Goal: Task Accomplishment & Management: Manage account settings

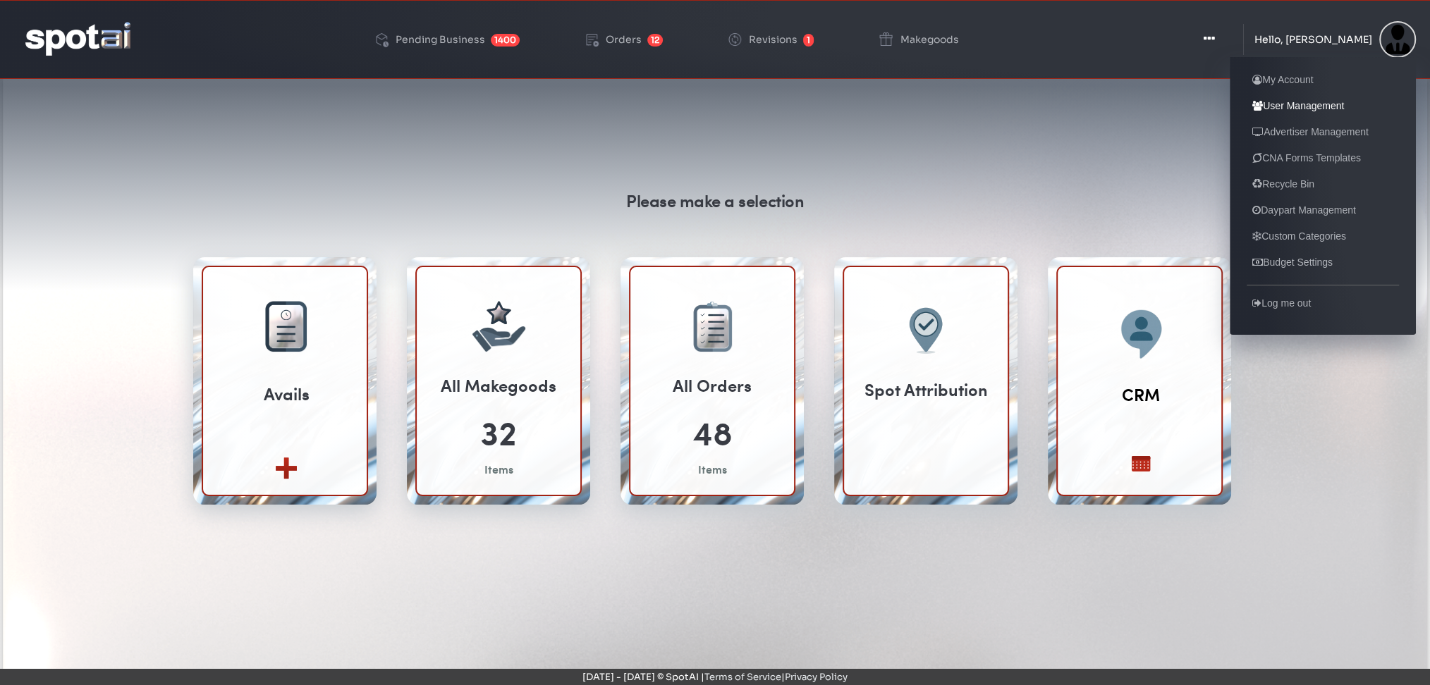
click at [1272, 108] on link "User Management" at bounding box center [1298, 105] width 103 height 17
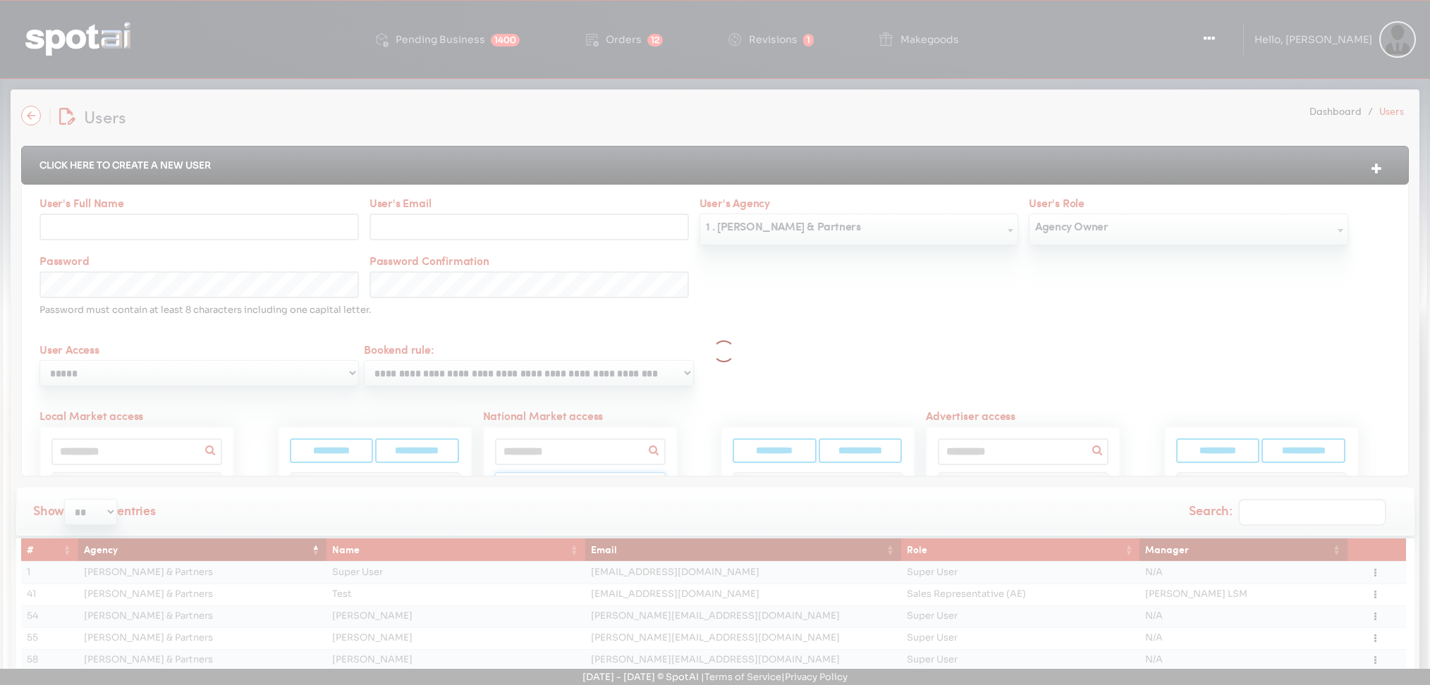
select select
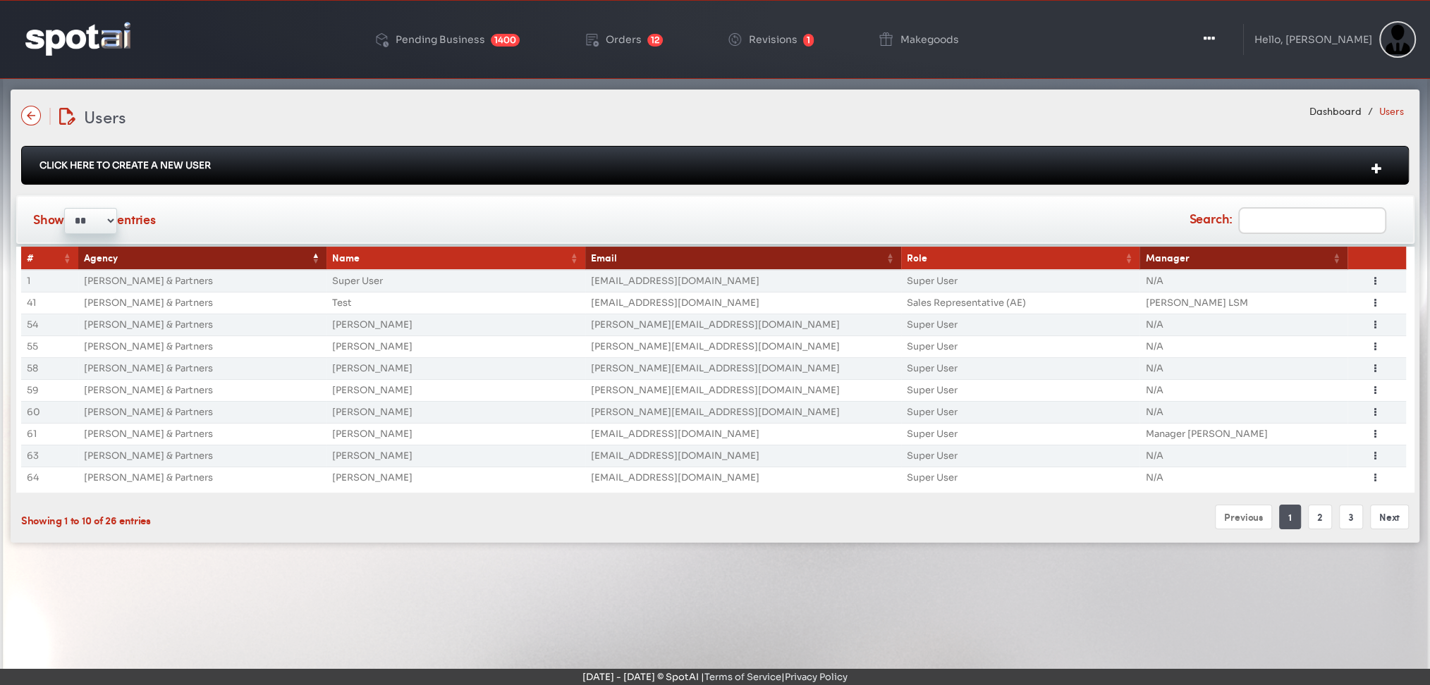
click at [622, 260] on th "Email" at bounding box center [743, 258] width 316 height 23
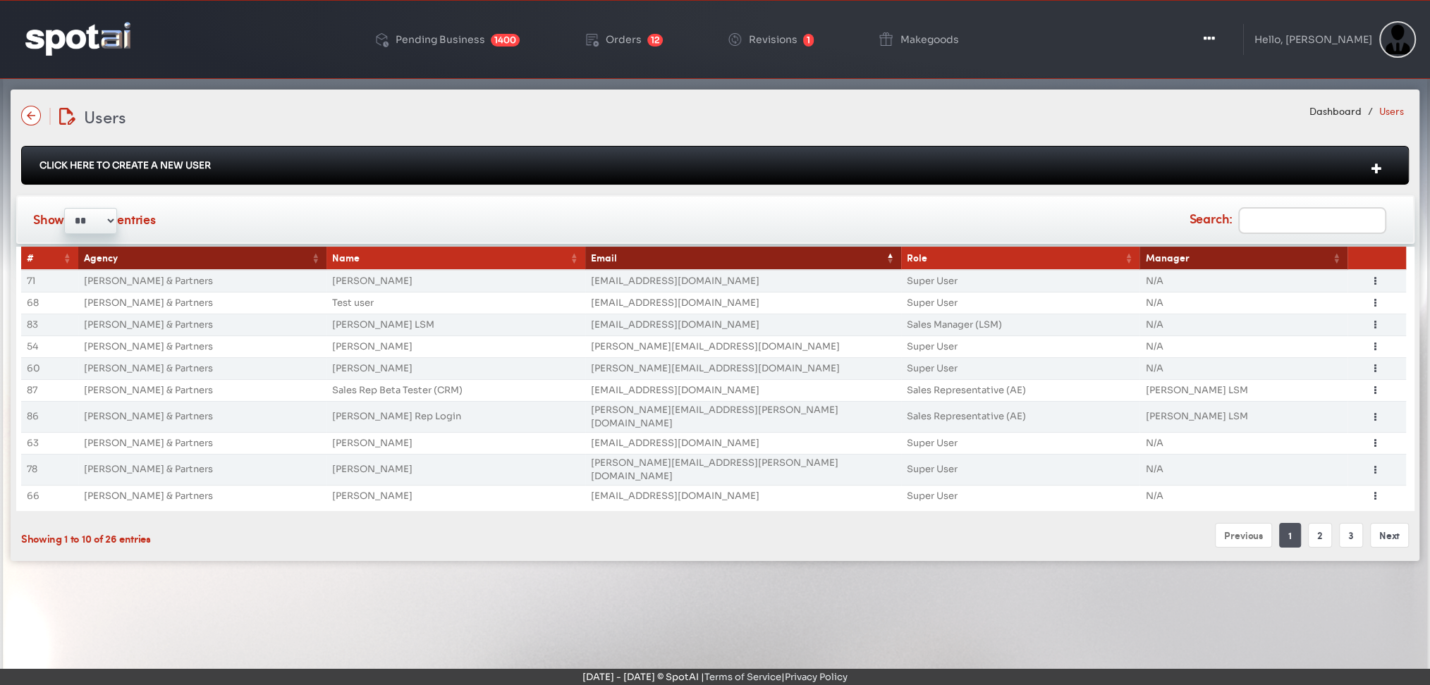
click at [622, 260] on th "Email" at bounding box center [743, 258] width 316 height 23
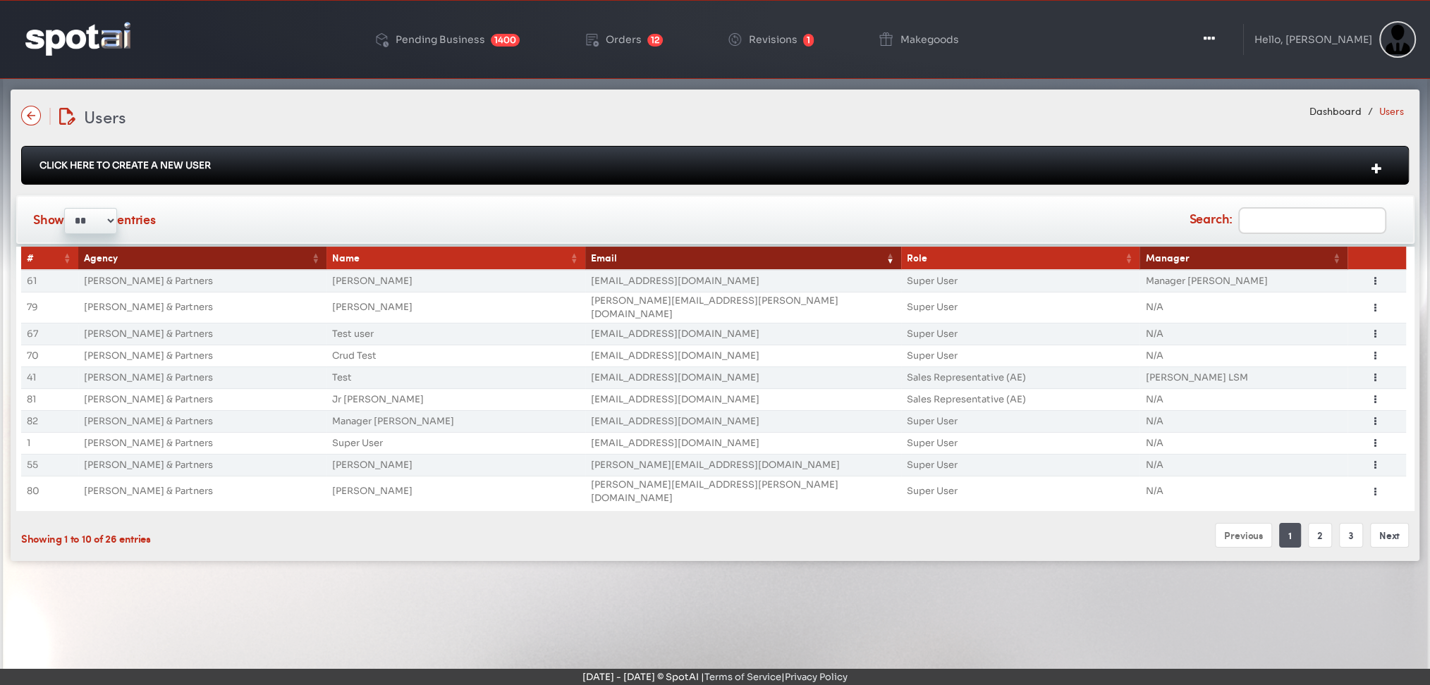
click at [614, 256] on th "Email" at bounding box center [743, 258] width 316 height 23
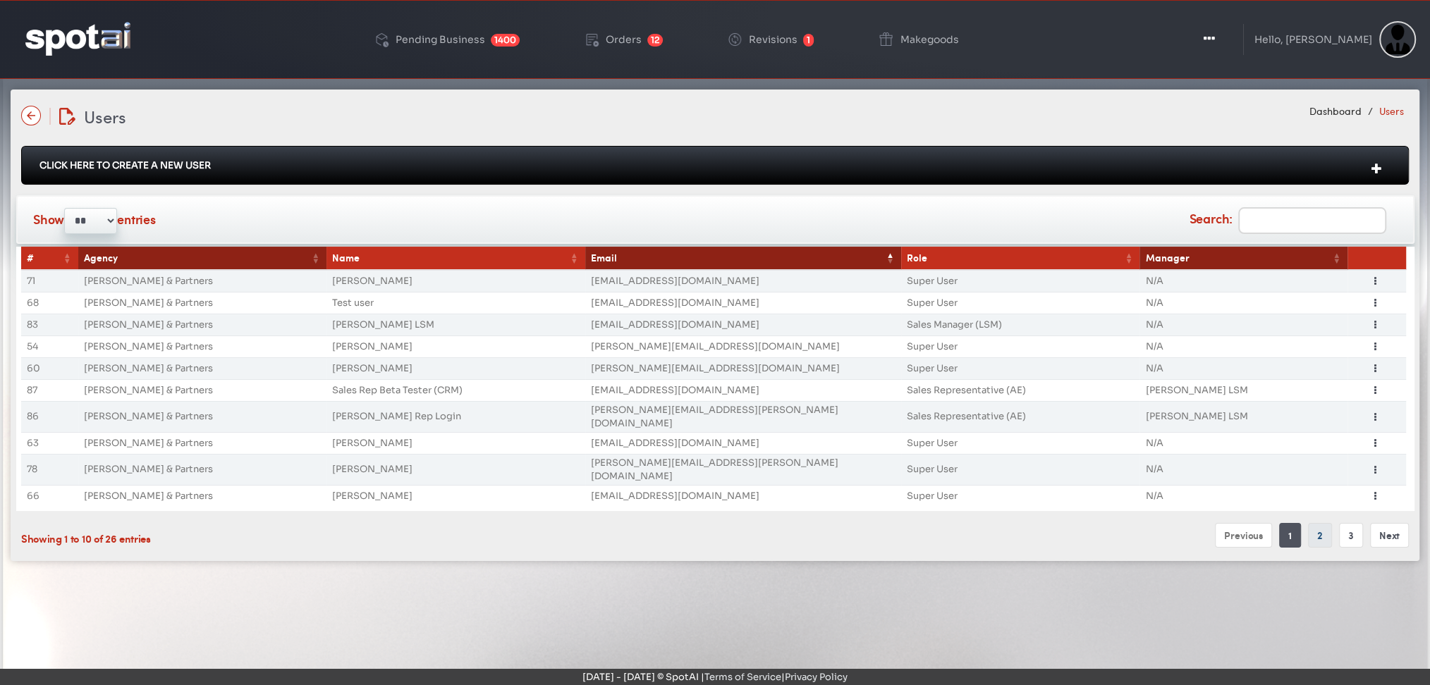
click at [1317, 523] on link "2" at bounding box center [1320, 535] width 24 height 25
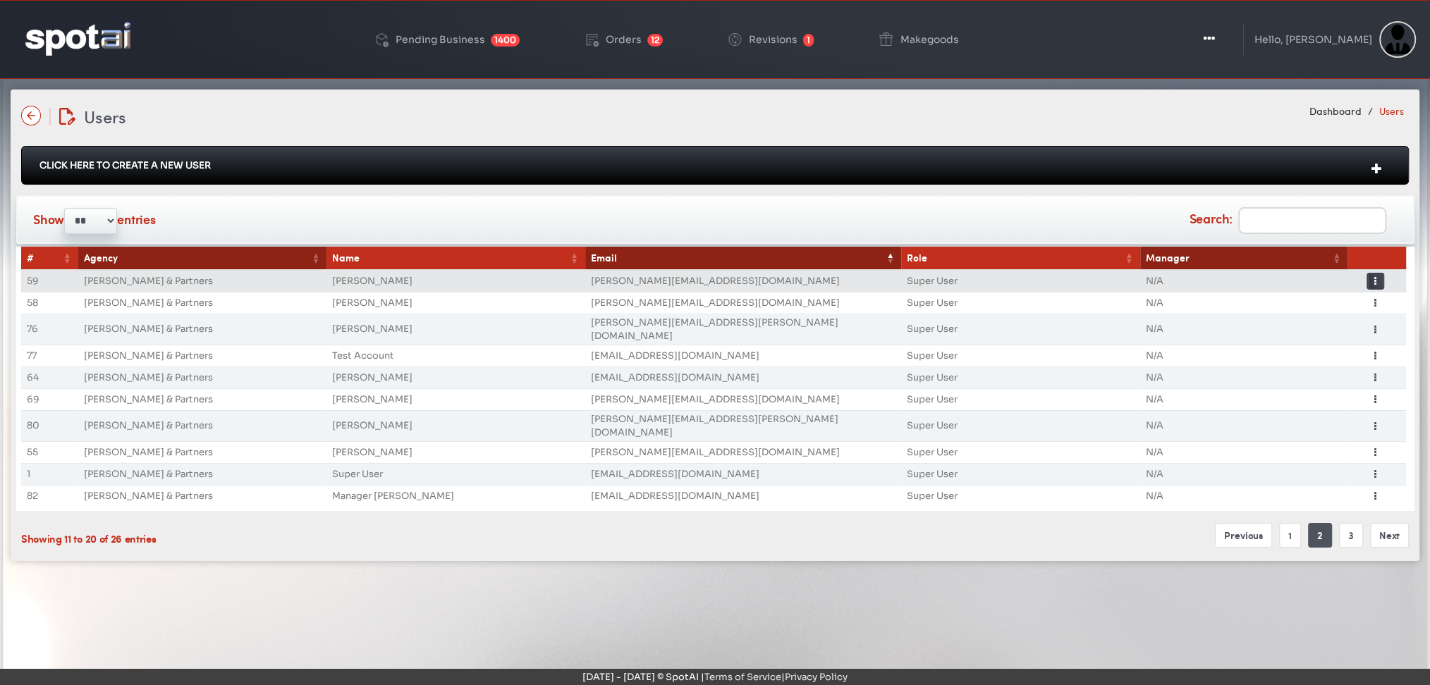
click at [1372, 280] on button "Toggle Dropdown" at bounding box center [1376, 281] width 18 height 17
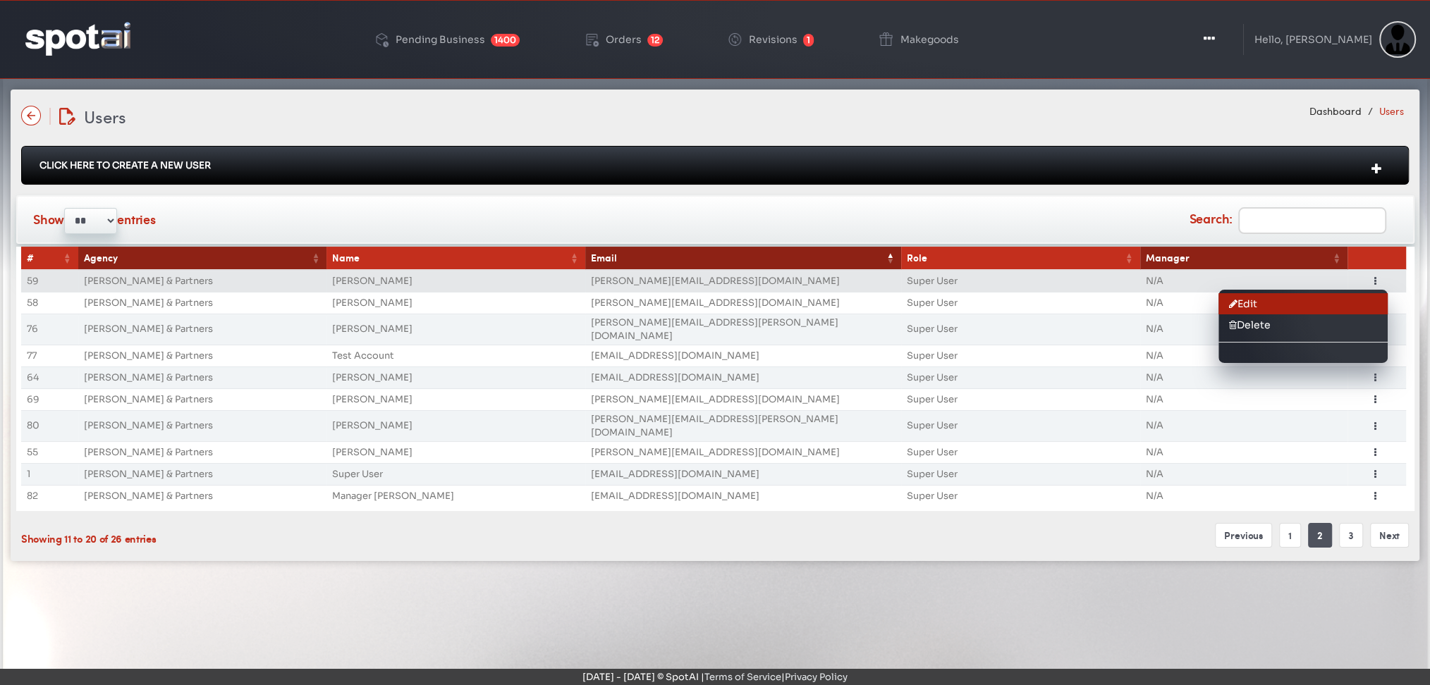
click at [1245, 297] on link "Edit" at bounding box center [1303, 303] width 169 height 21
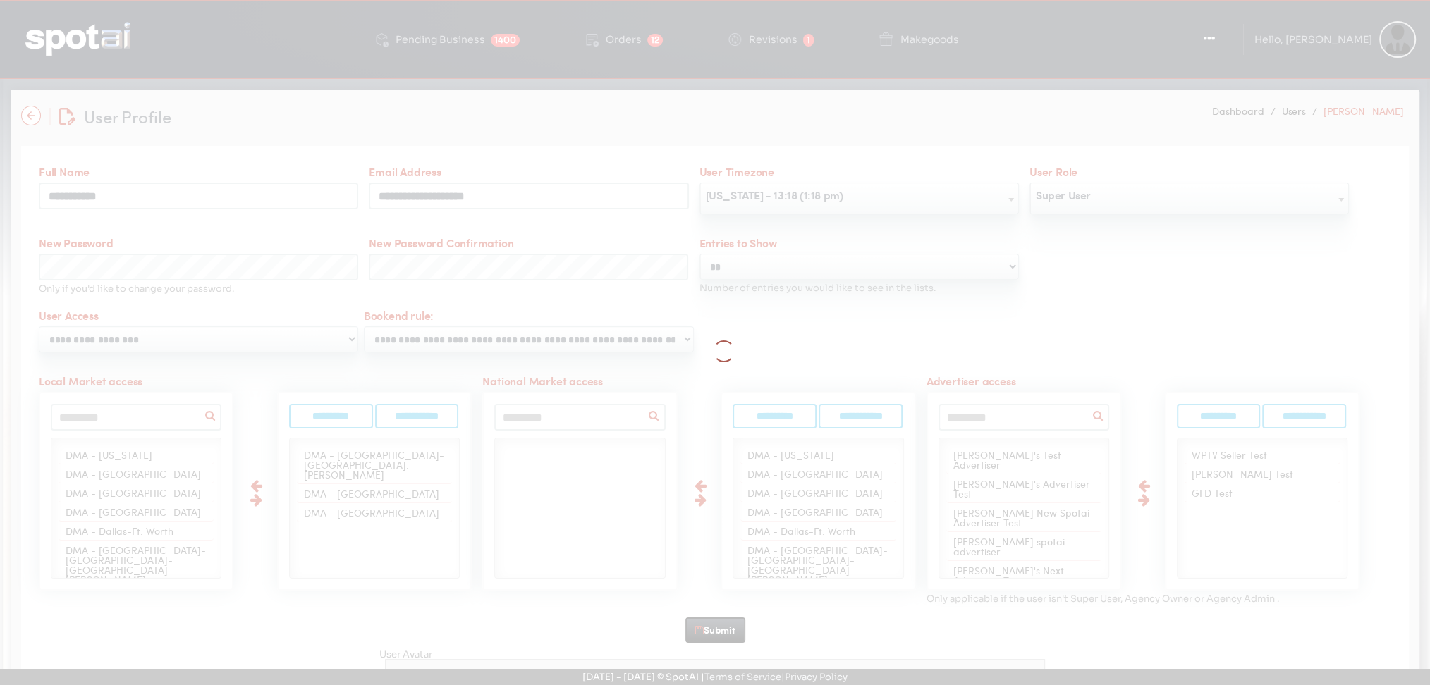
scroll to position [517, 0]
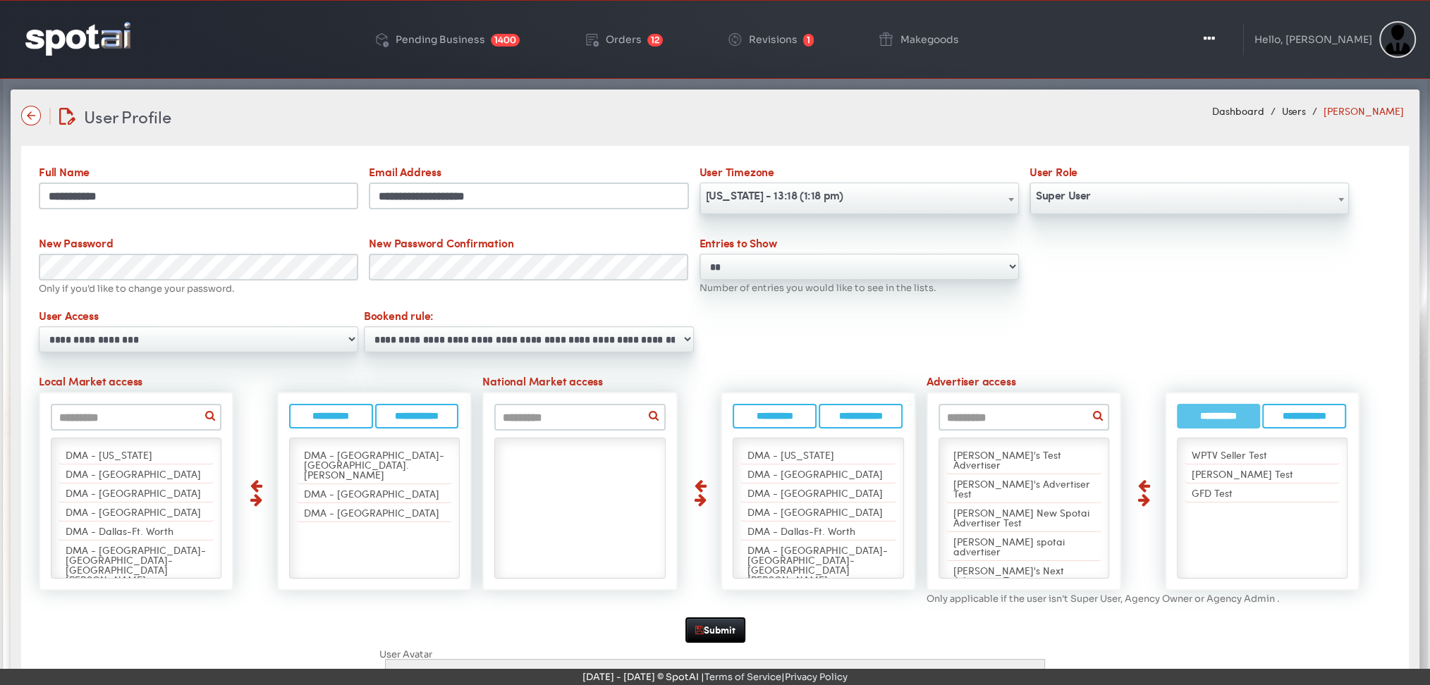
click at [1221, 412] on input "**********" at bounding box center [1219, 416] width 84 height 25
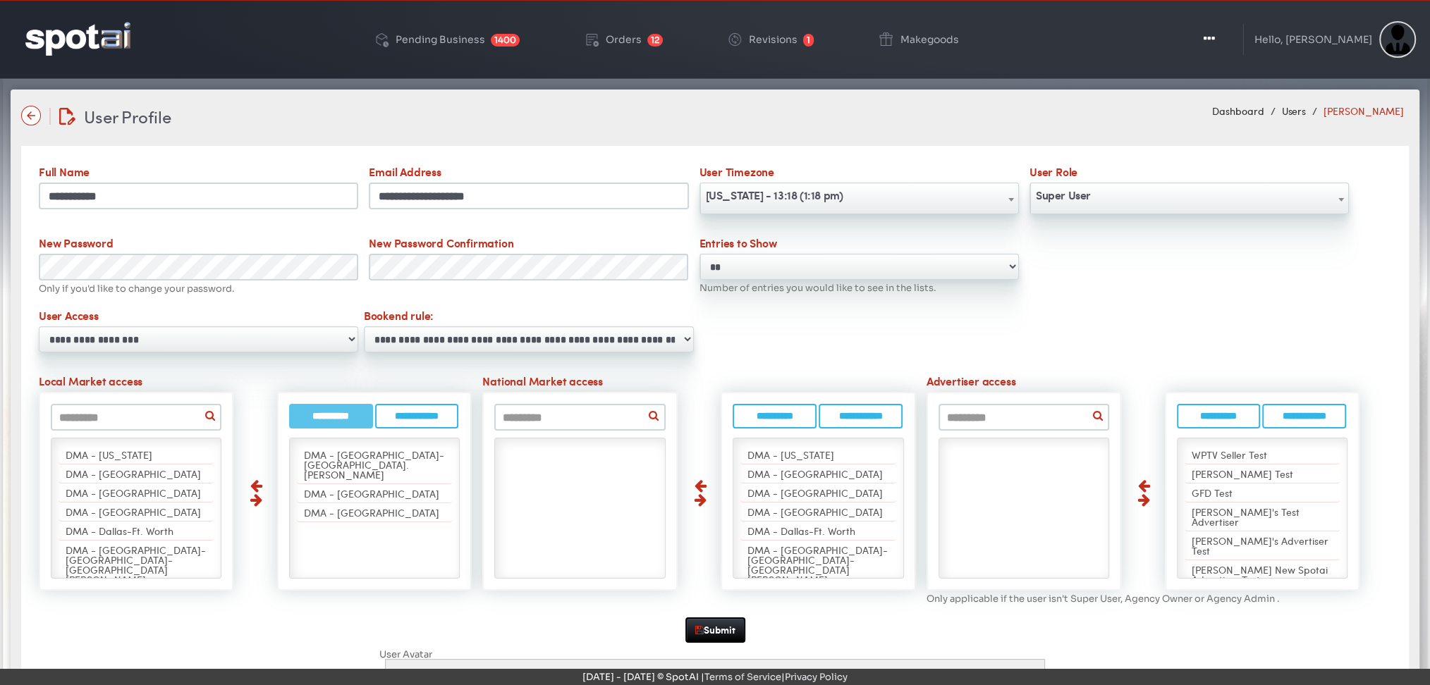
click at [329, 417] on input "**********" at bounding box center [331, 416] width 84 height 25
select select "*"
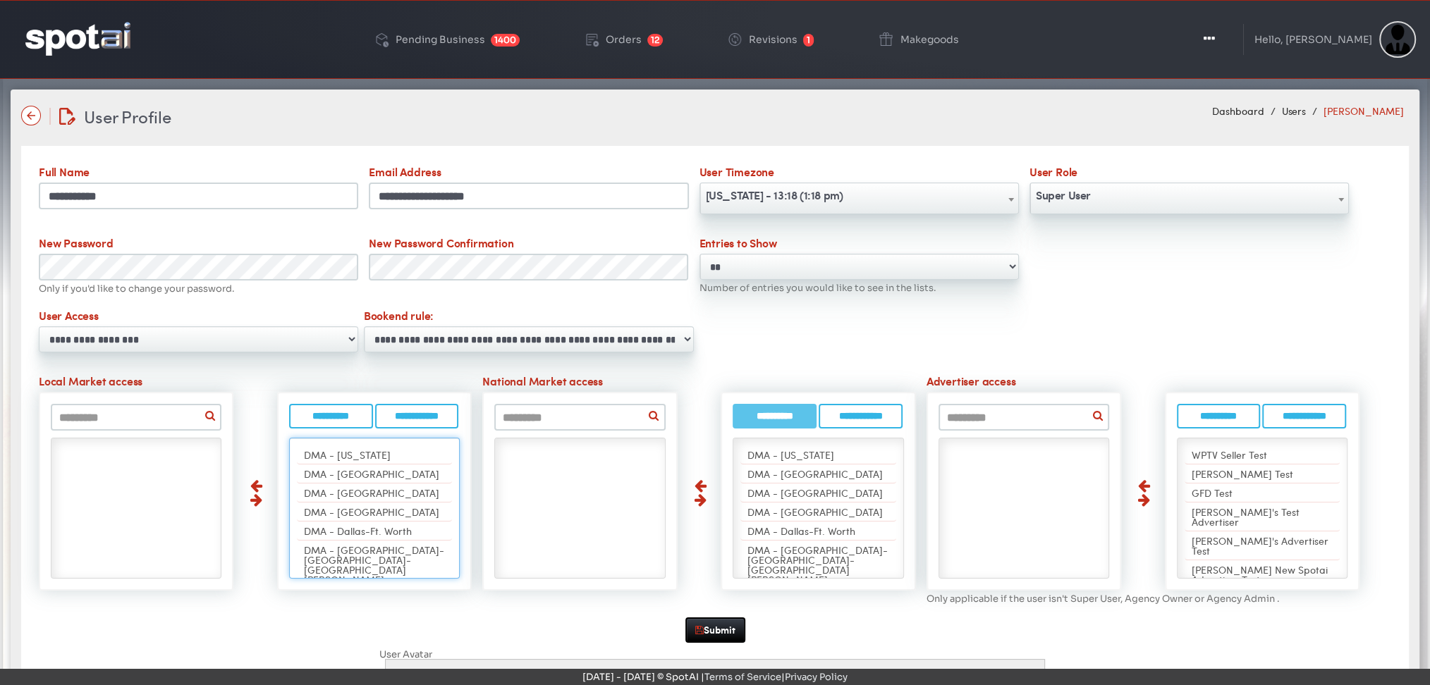
click at [781, 415] on input "**********" at bounding box center [775, 416] width 84 height 25
click at [709, 631] on button "Submit" at bounding box center [715, 630] width 60 height 25
click at [700, 618] on button "Submit" at bounding box center [715, 630] width 60 height 25
click at [81, 43] on img at bounding box center [77, 38] width 105 height 33
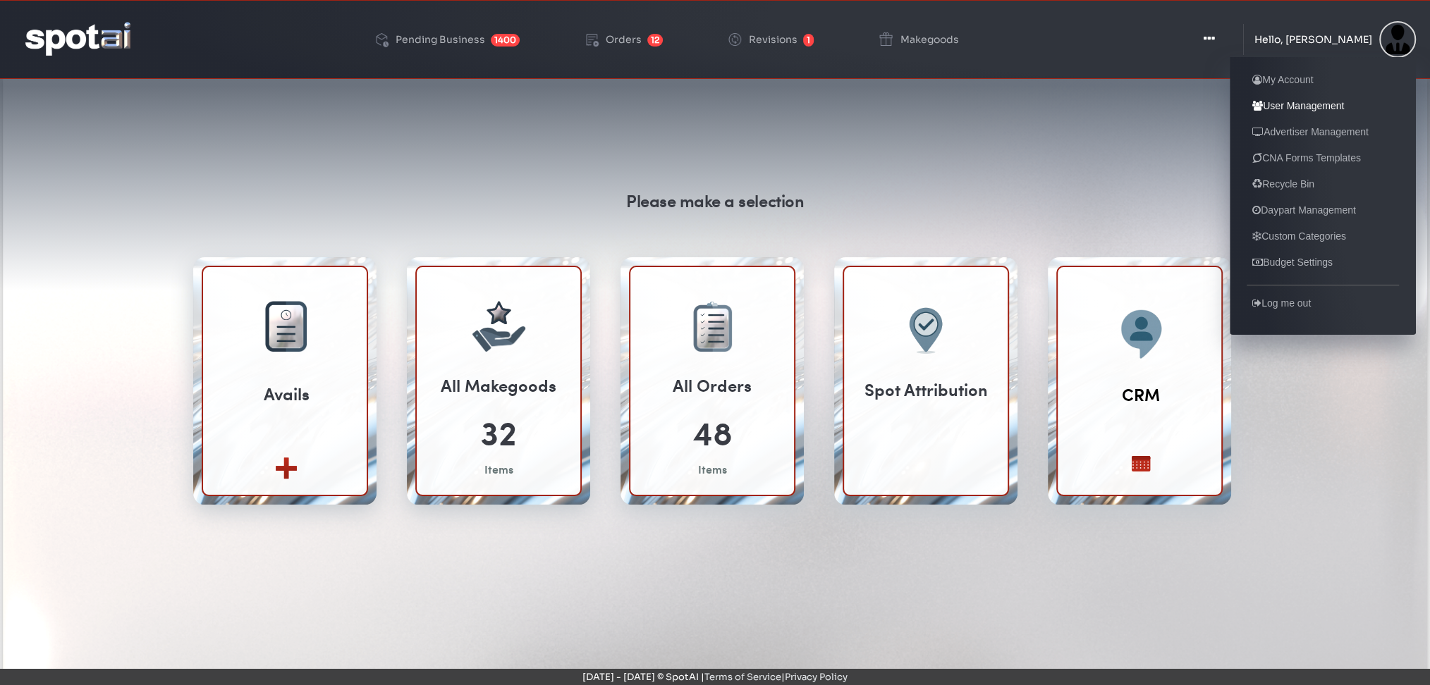
click at [1277, 108] on link "User Management" at bounding box center [1298, 105] width 103 height 17
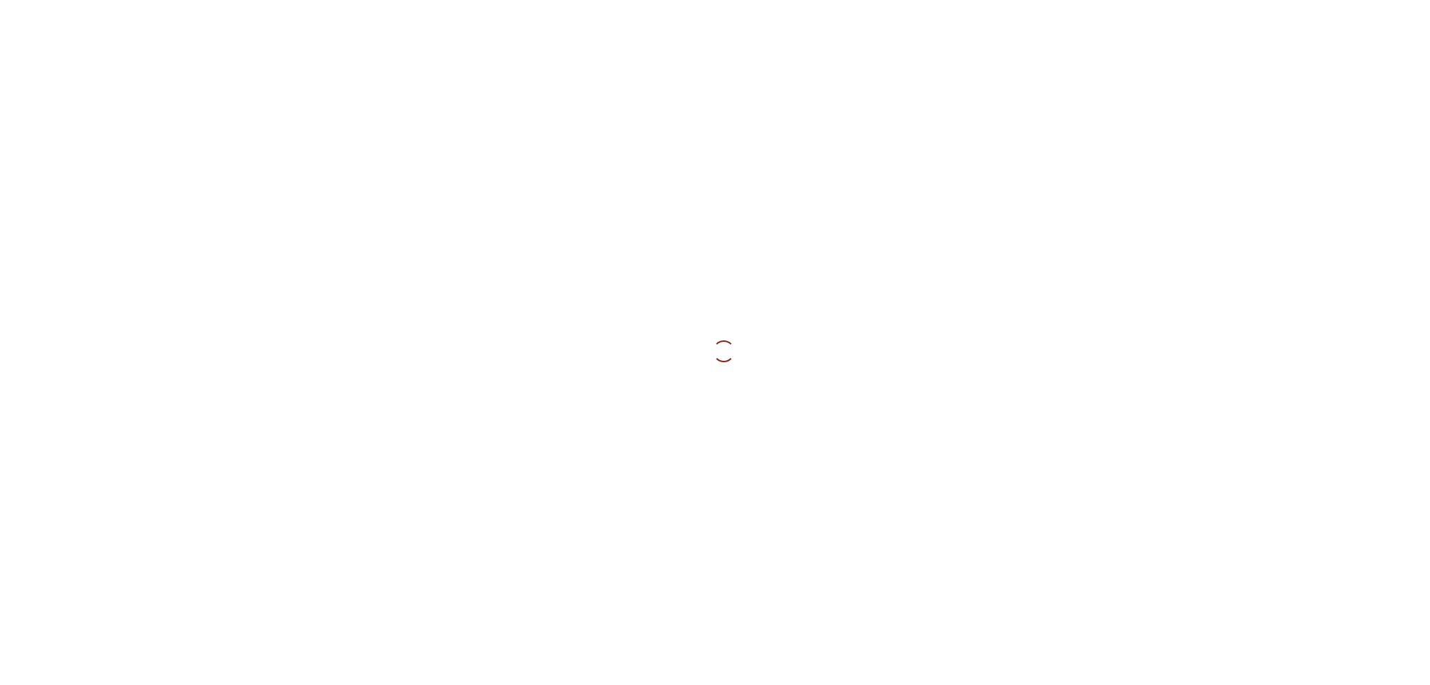
select select
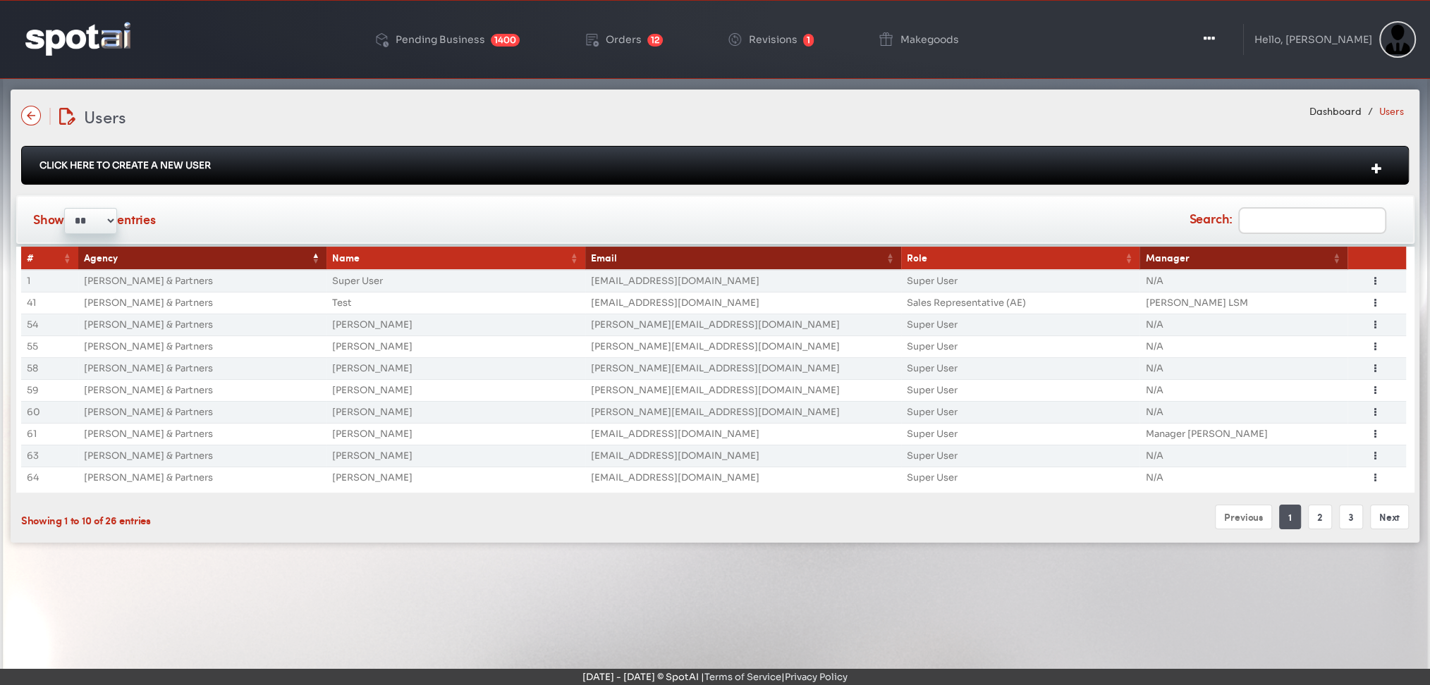
click at [604, 257] on th "Email" at bounding box center [743, 258] width 316 height 23
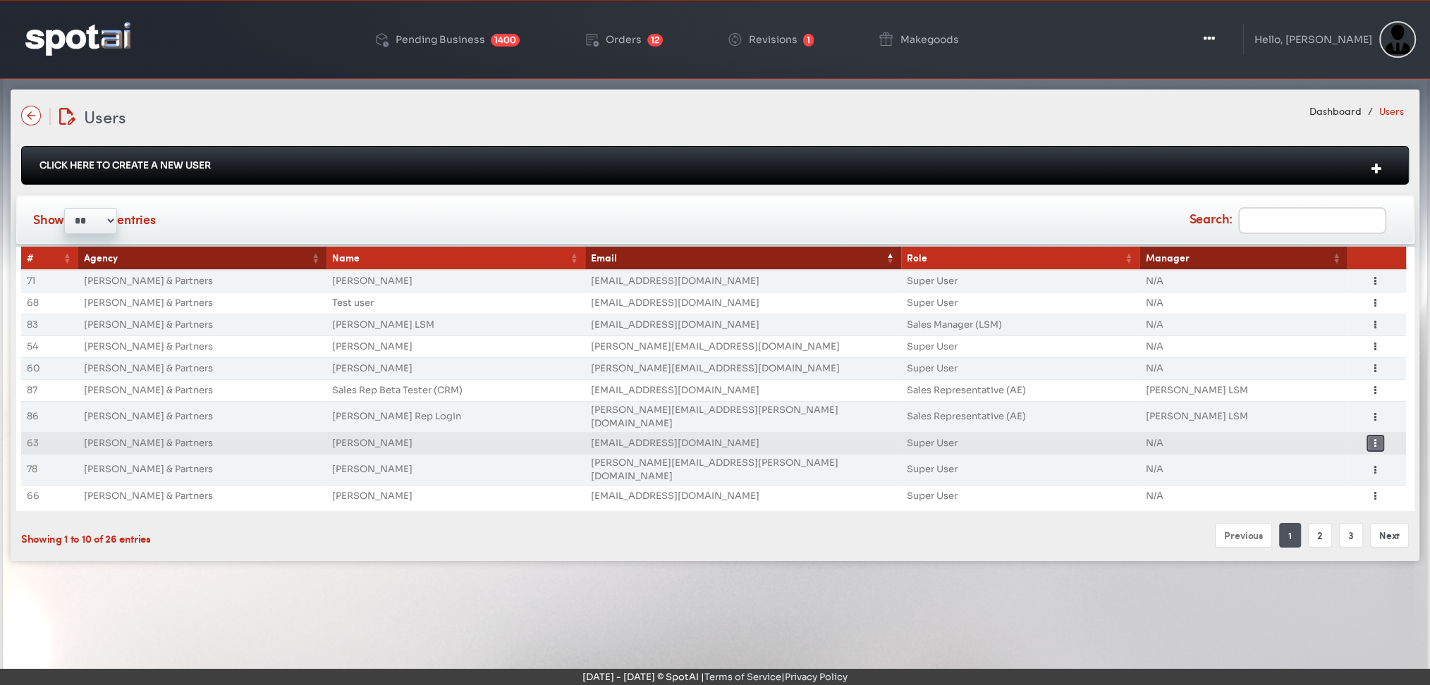
click at [1376, 435] on button "Toggle Dropdown" at bounding box center [1376, 443] width 18 height 17
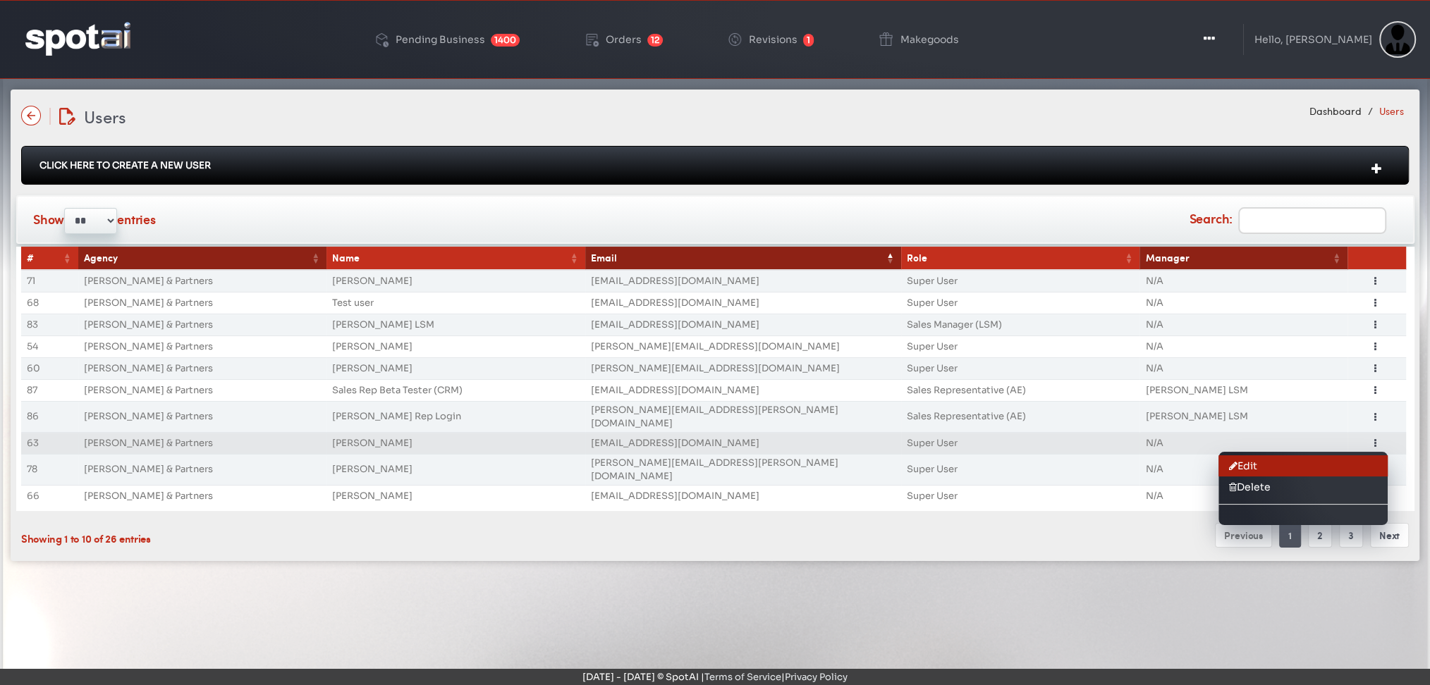
click at [1257, 456] on link "Edit" at bounding box center [1303, 466] width 169 height 21
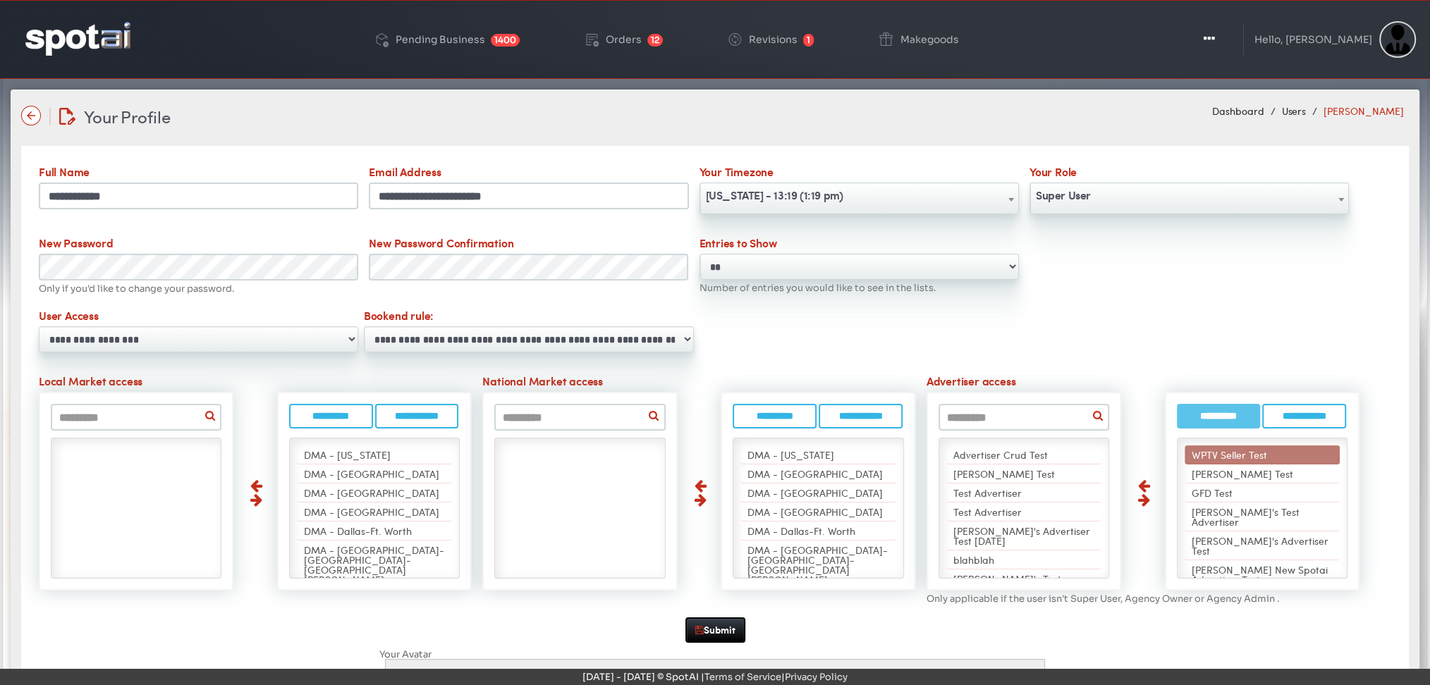
click at [1223, 411] on input "**********" at bounding box center [1219, 416] width 84 height 25
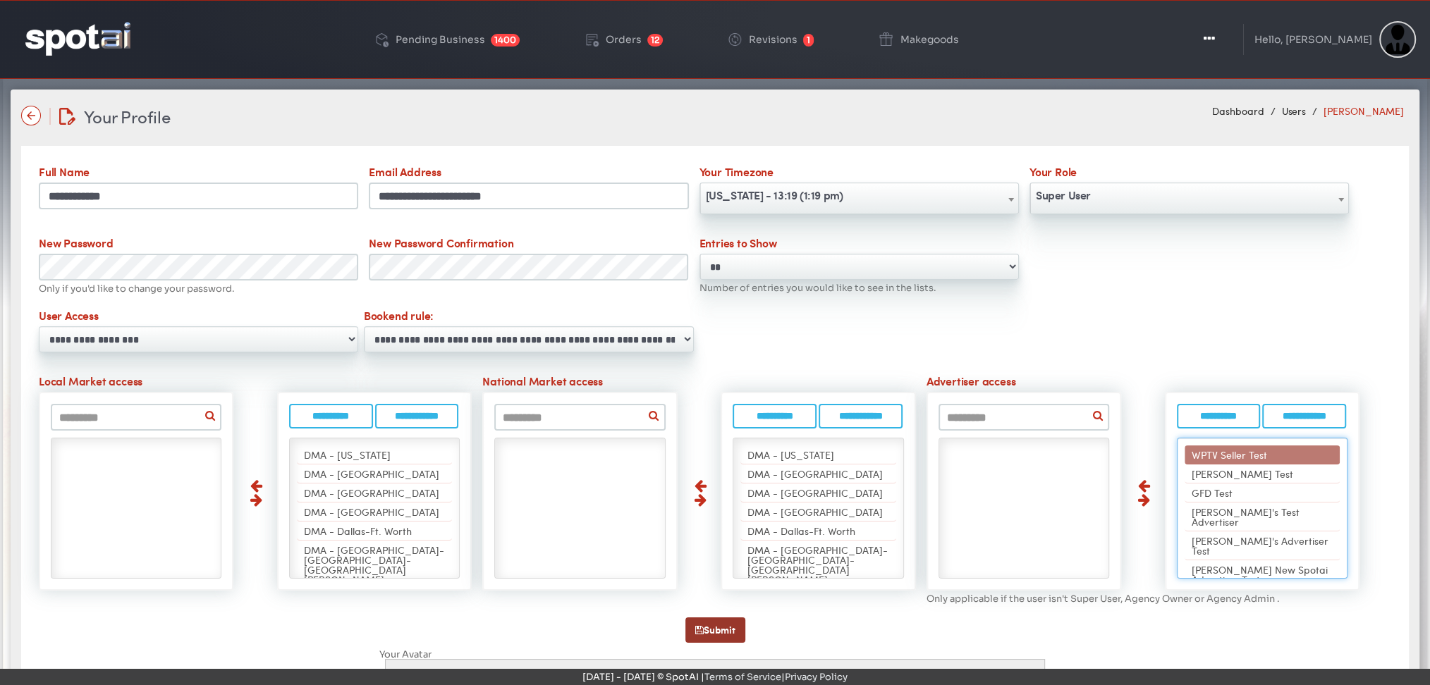
click at [704, 630] on button "Submit" at bounding box center [715, 630] width 60 height 25
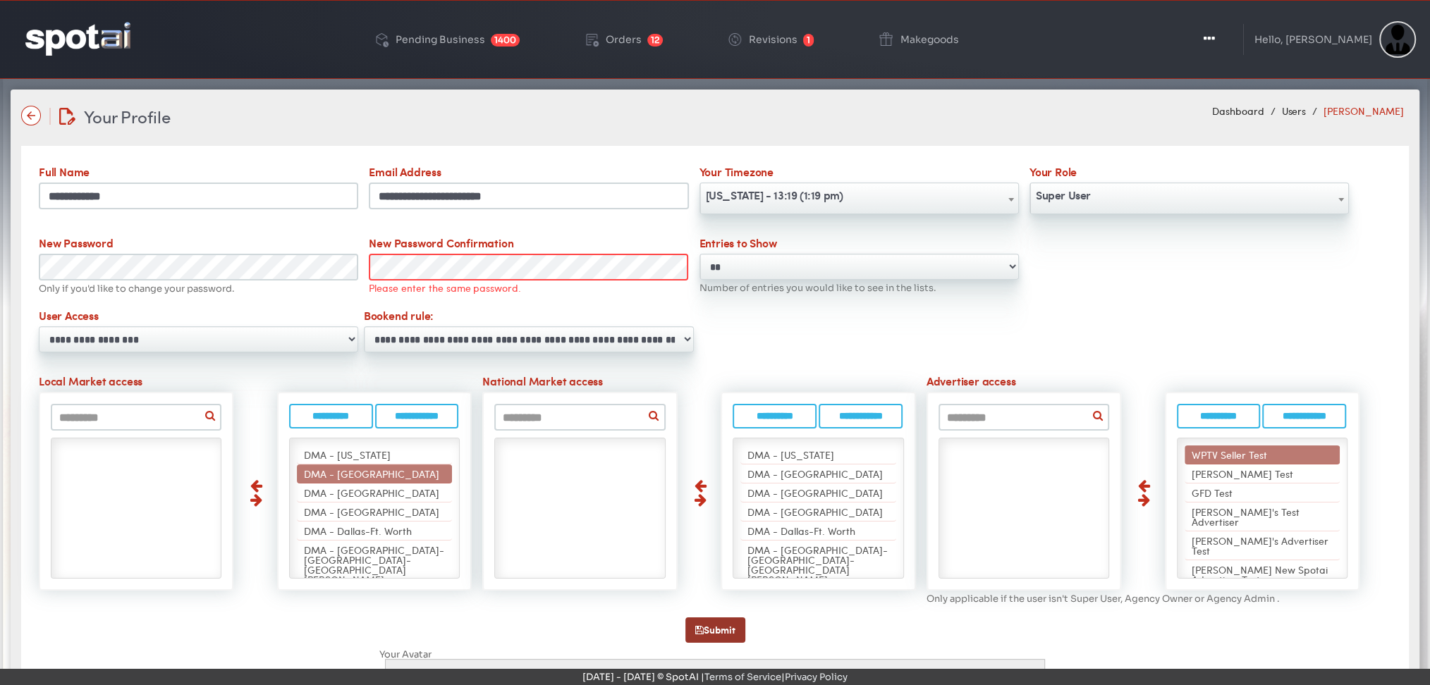
click at [695, 628] on icon "button" at bounding box center [699, 630] width 8 height 10
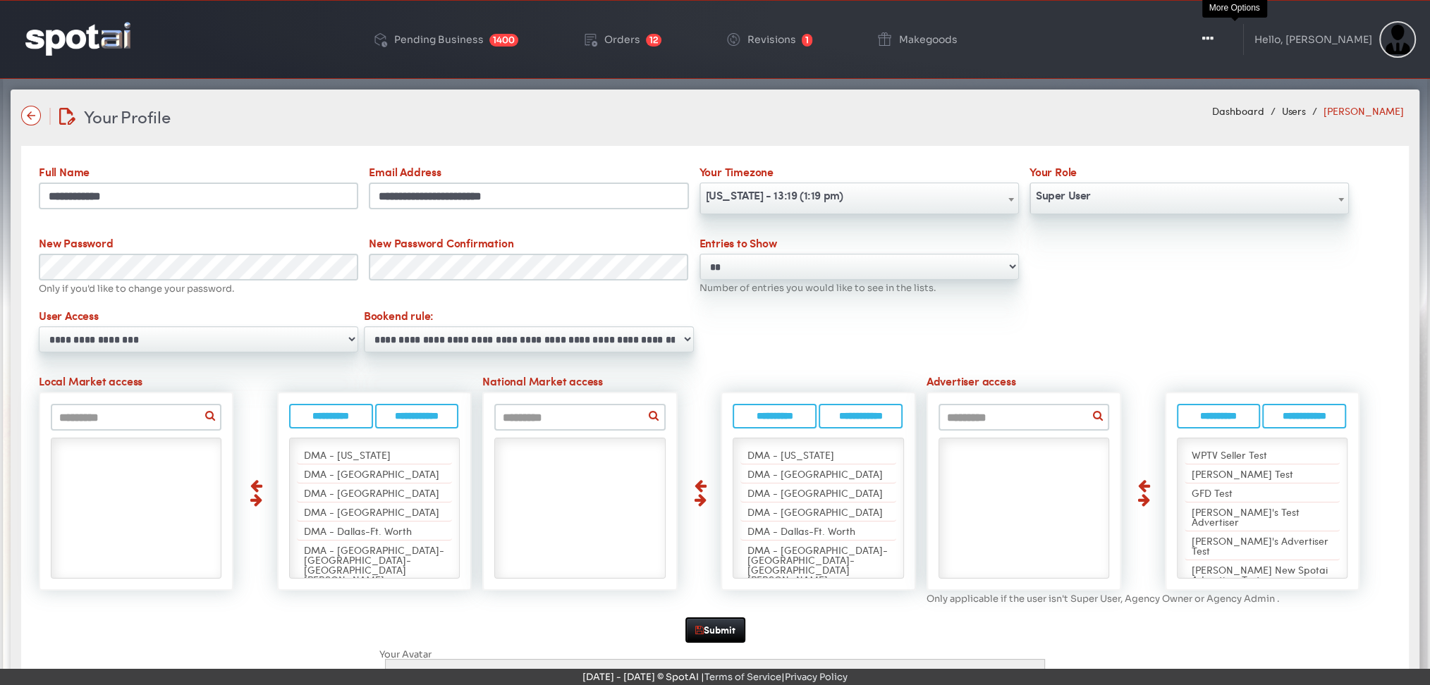
click at [1214, 39] on icon "button" at bounding box center [1207, 39] width 11 height 14
click at [1214, 40] on icon "button" at bounding box center [1207, 39] width 11 height 14
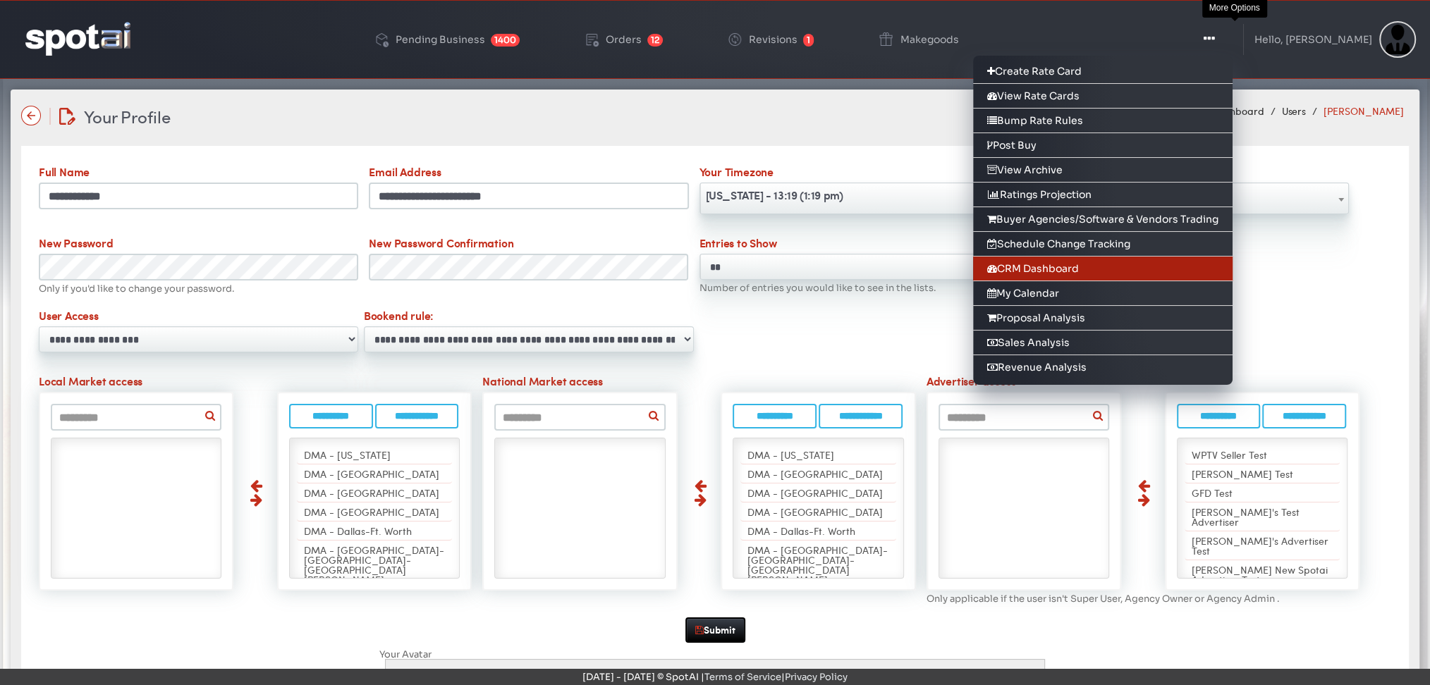
click at [1069, 264] on link "CRM Dashboard" at bounding box center [1103, 269] width 260 height 25
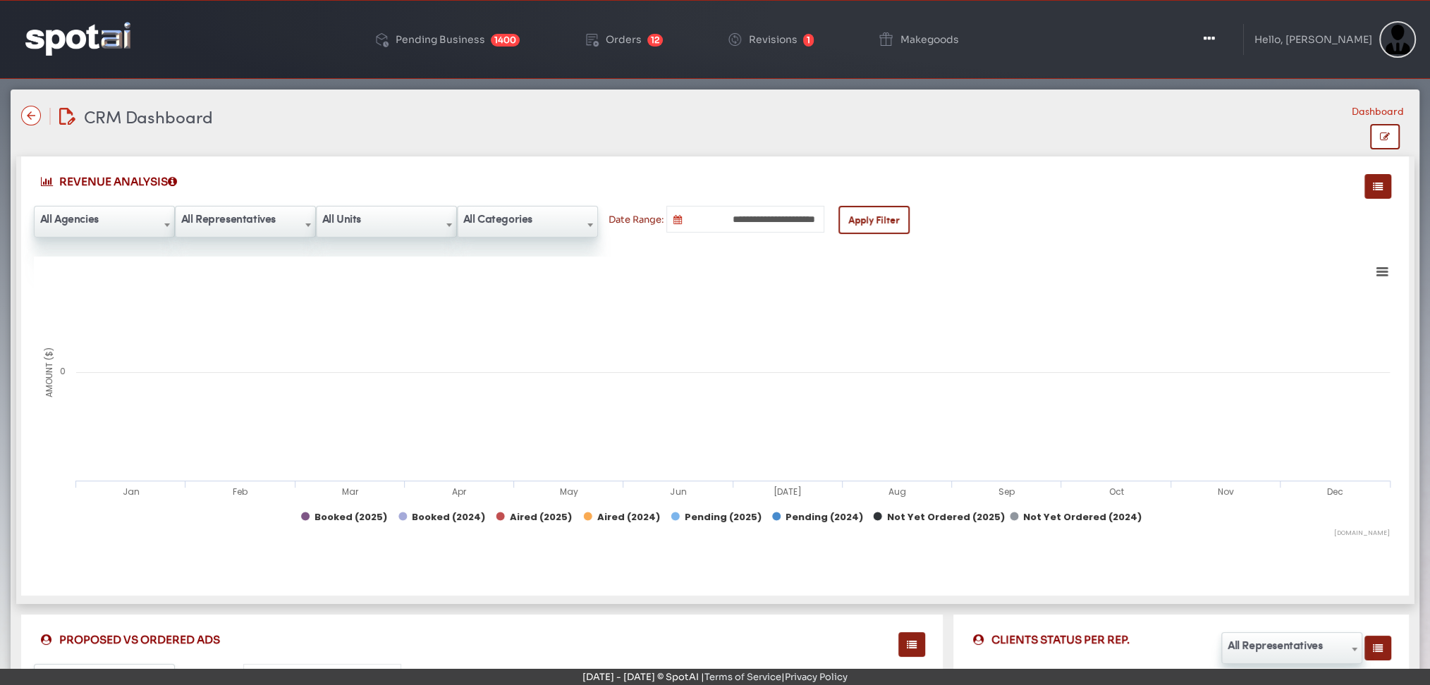
click at [237, 223] on span "All Representatives" at bounding box center [246, 218] width 140 height 23
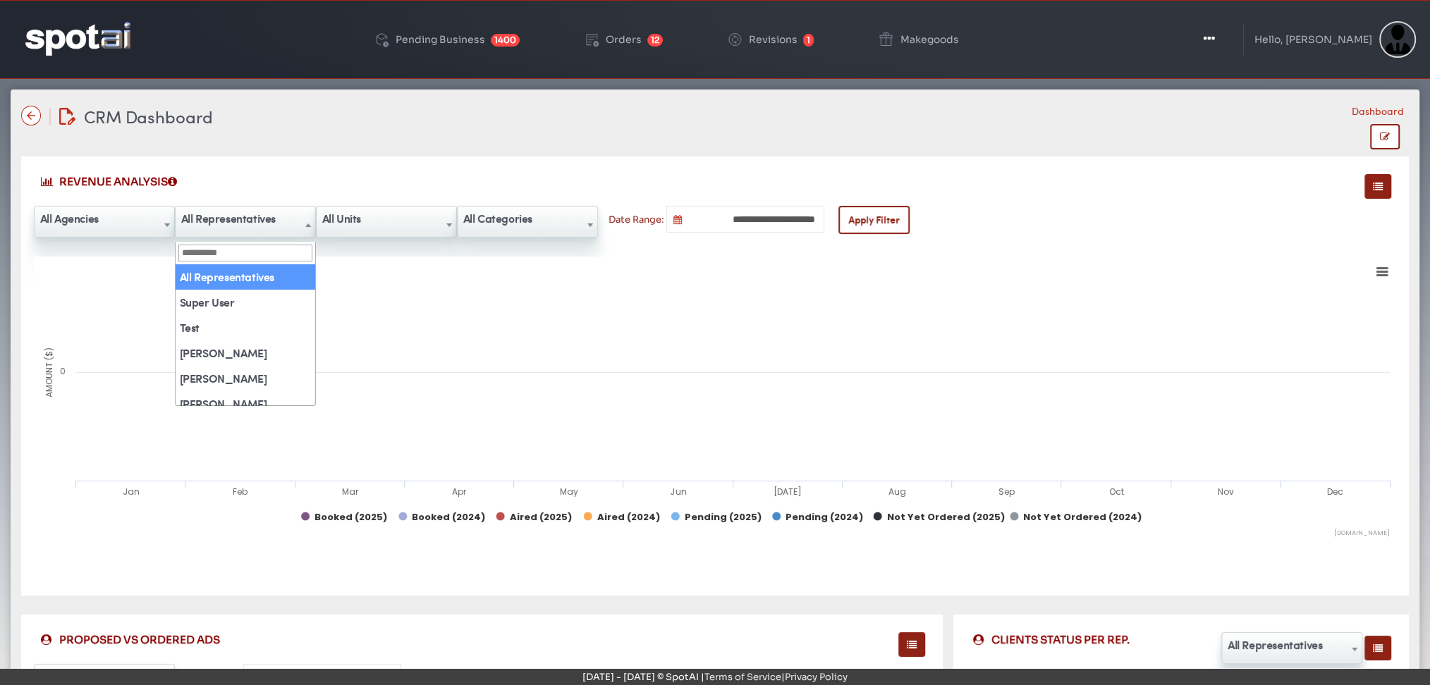
scroll to position [544, 0]
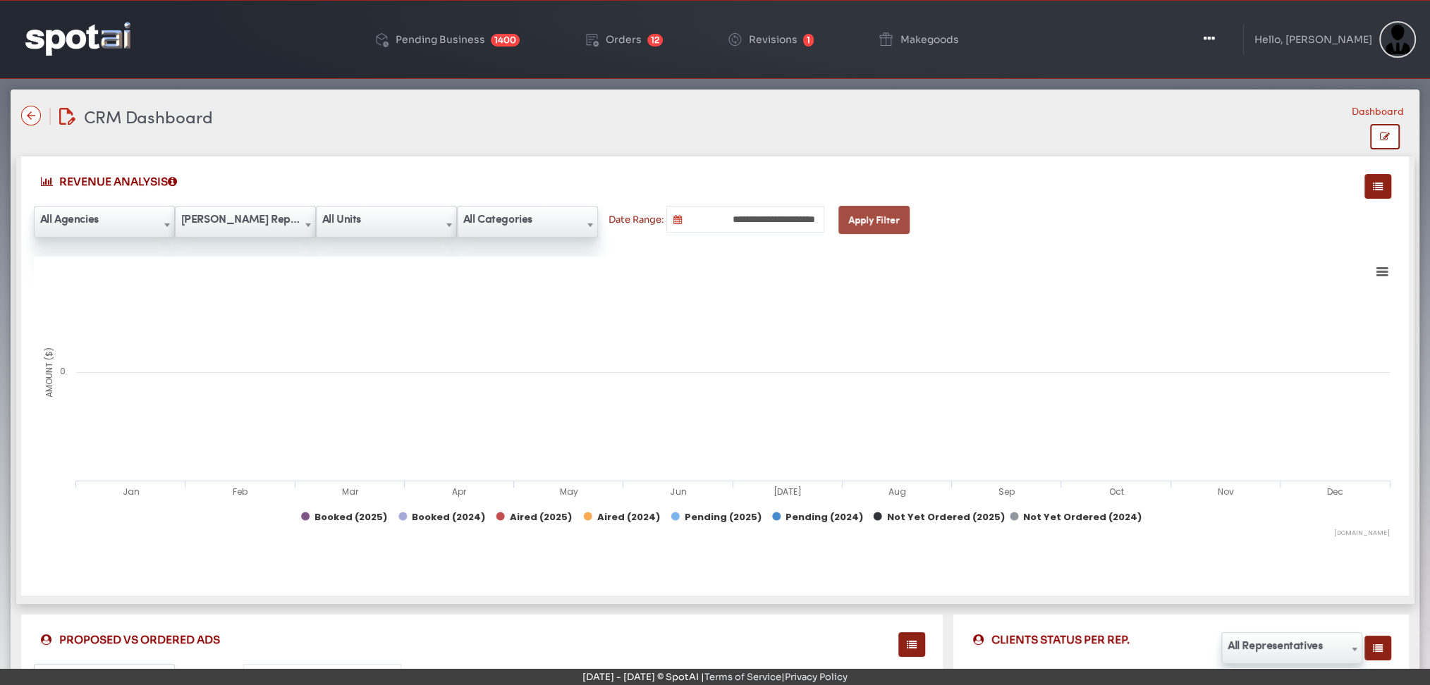
click at [867, 226] on button "Apply Filter" at bounding box center [873, 220] width 71 height 28
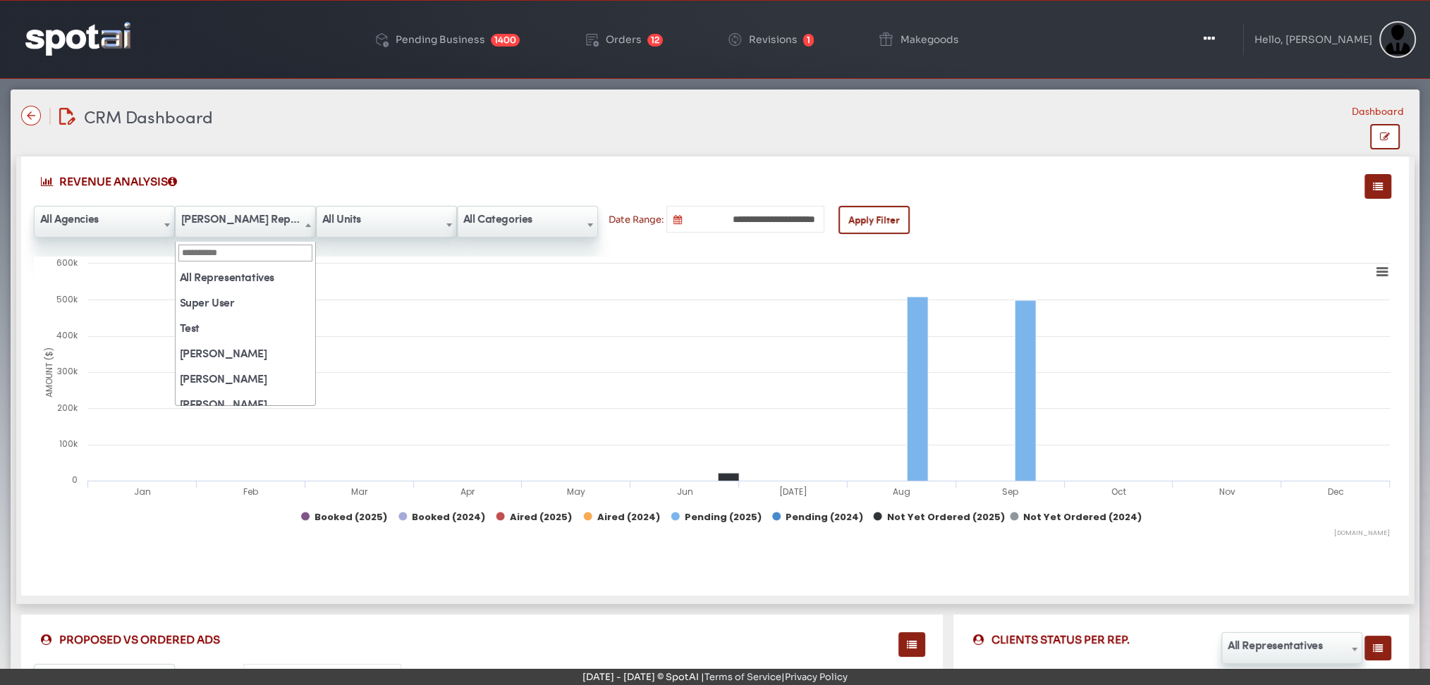
click at [240, 207] on span "[PERSON_NAME] Rep Login" at bounding box center [246, 218] width 140 height 23
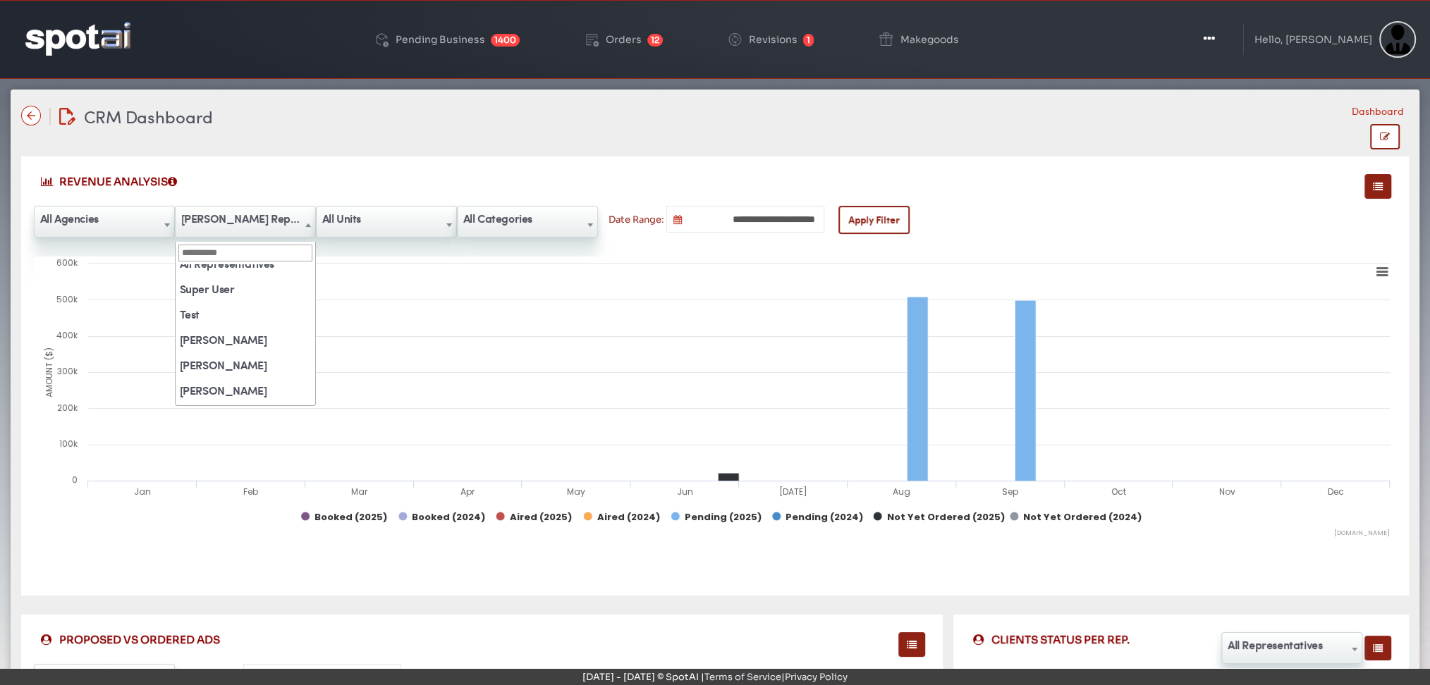
scroll to position [0, 0]
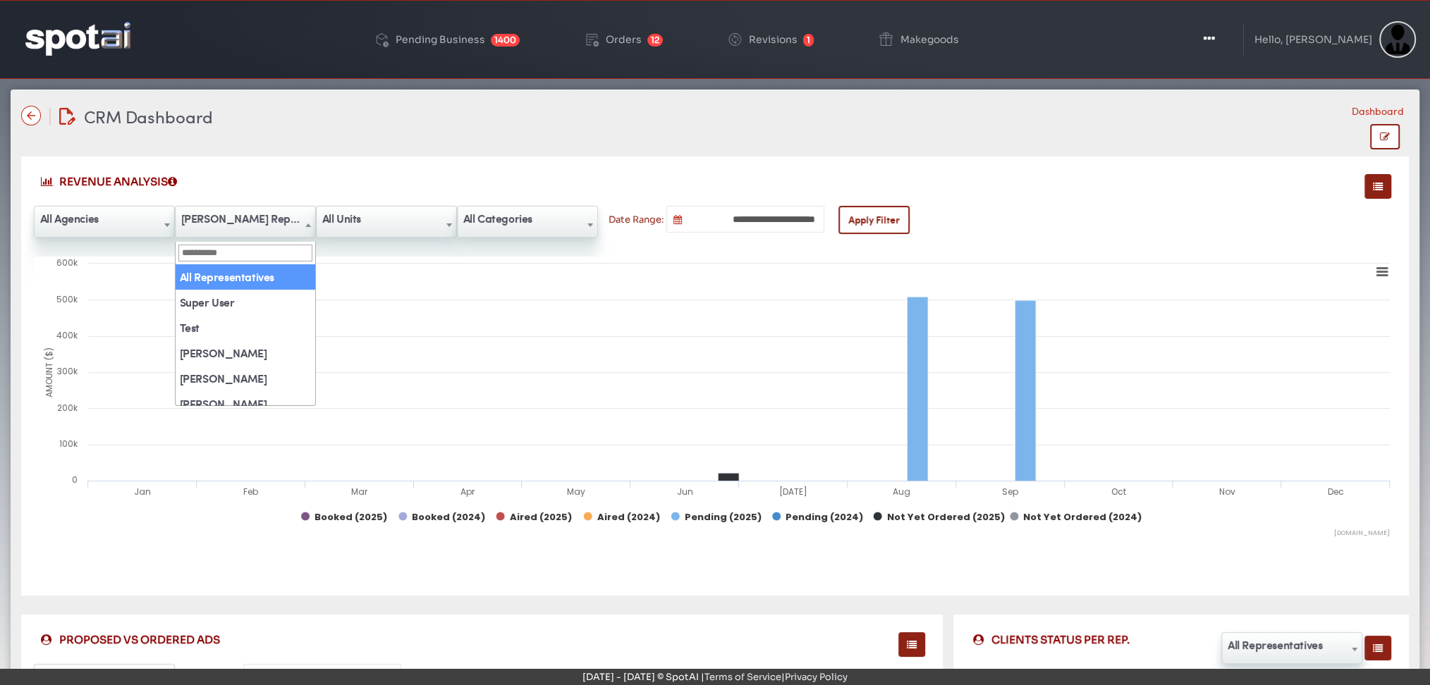
select select "***"
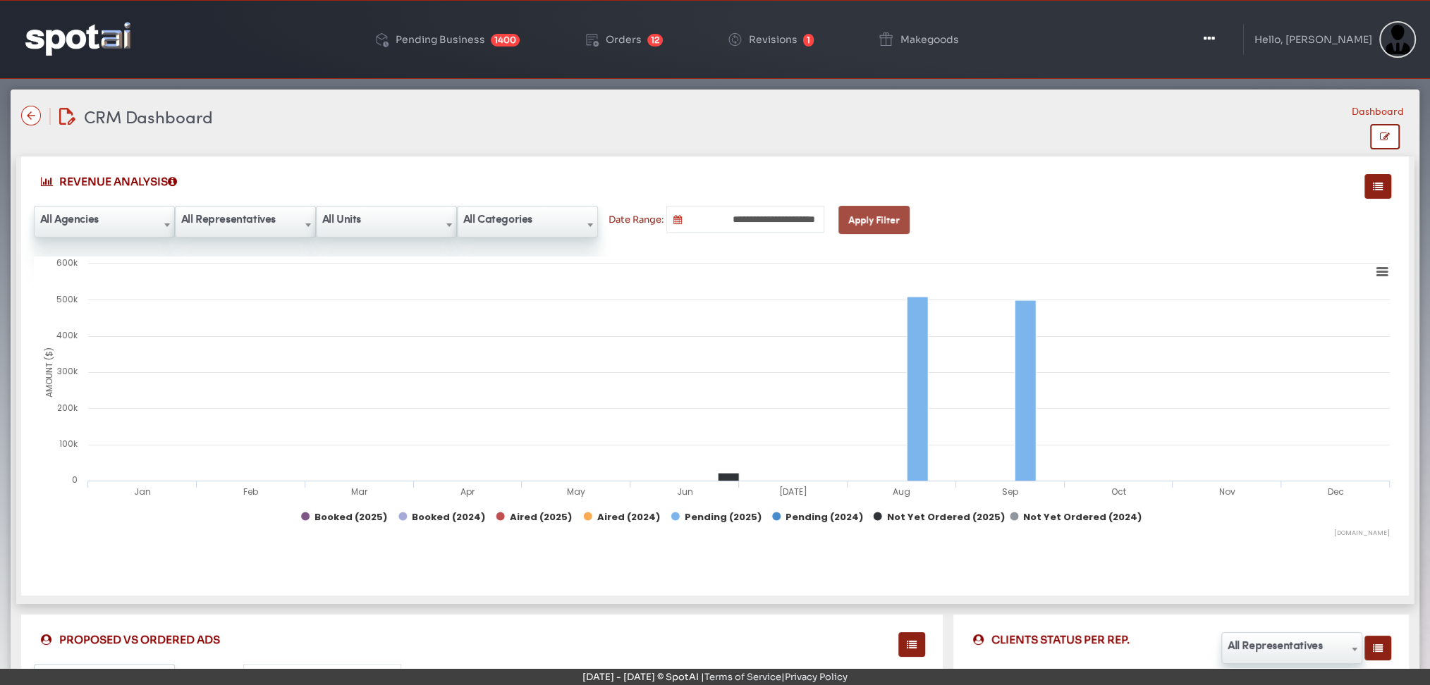
click at [864, 212] on button "Apply Filter" at bounding box center [873, 220] width 71 height 28
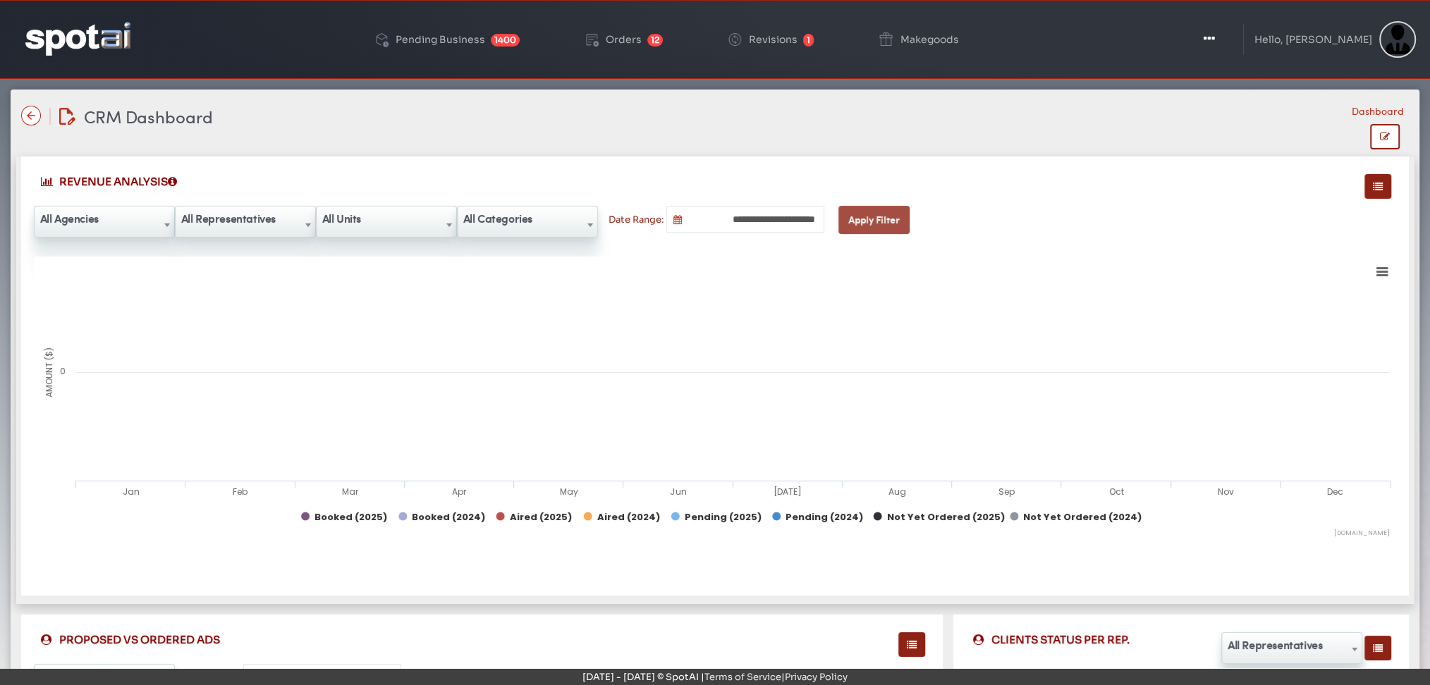
click at [864, 212] on button "Apply Filter" at bounding box center [873, 220] width 71 height 28
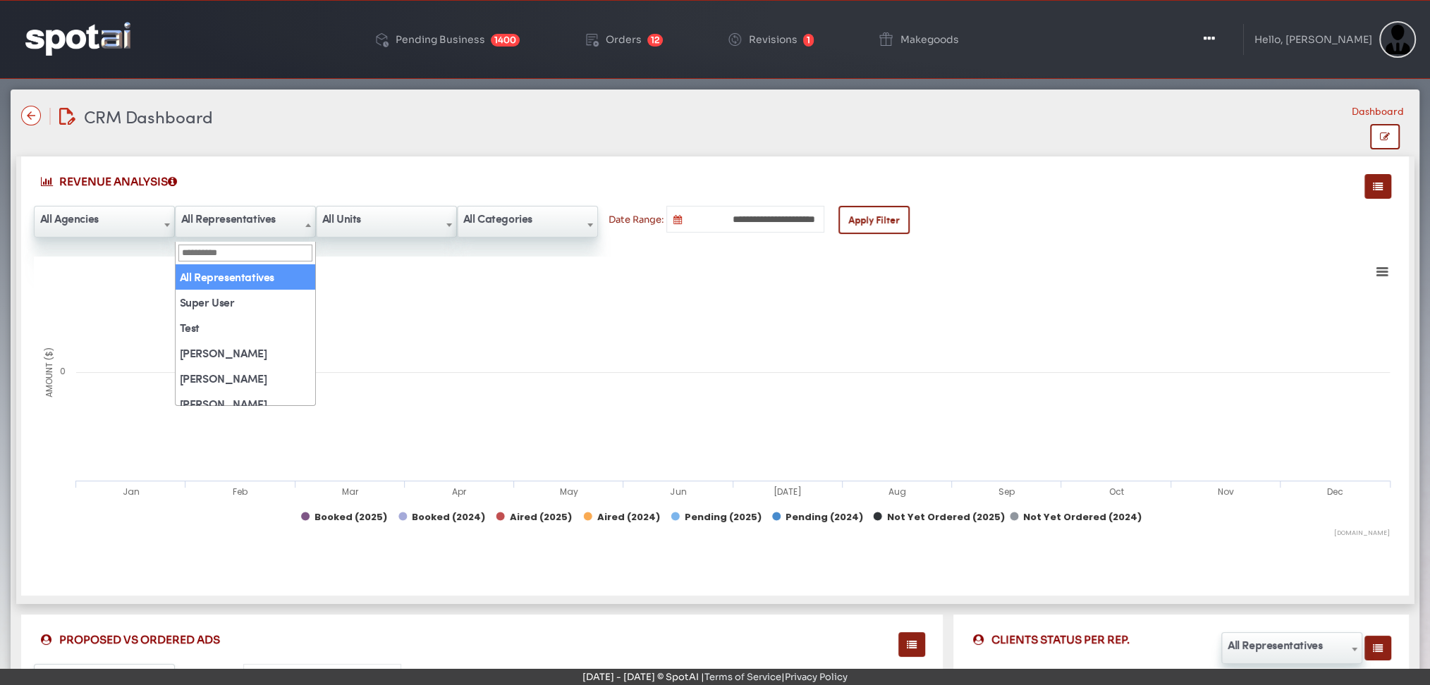
click at [221, 217] on span "All Representatives" at bounding box center [246, 218] width 140 height 23
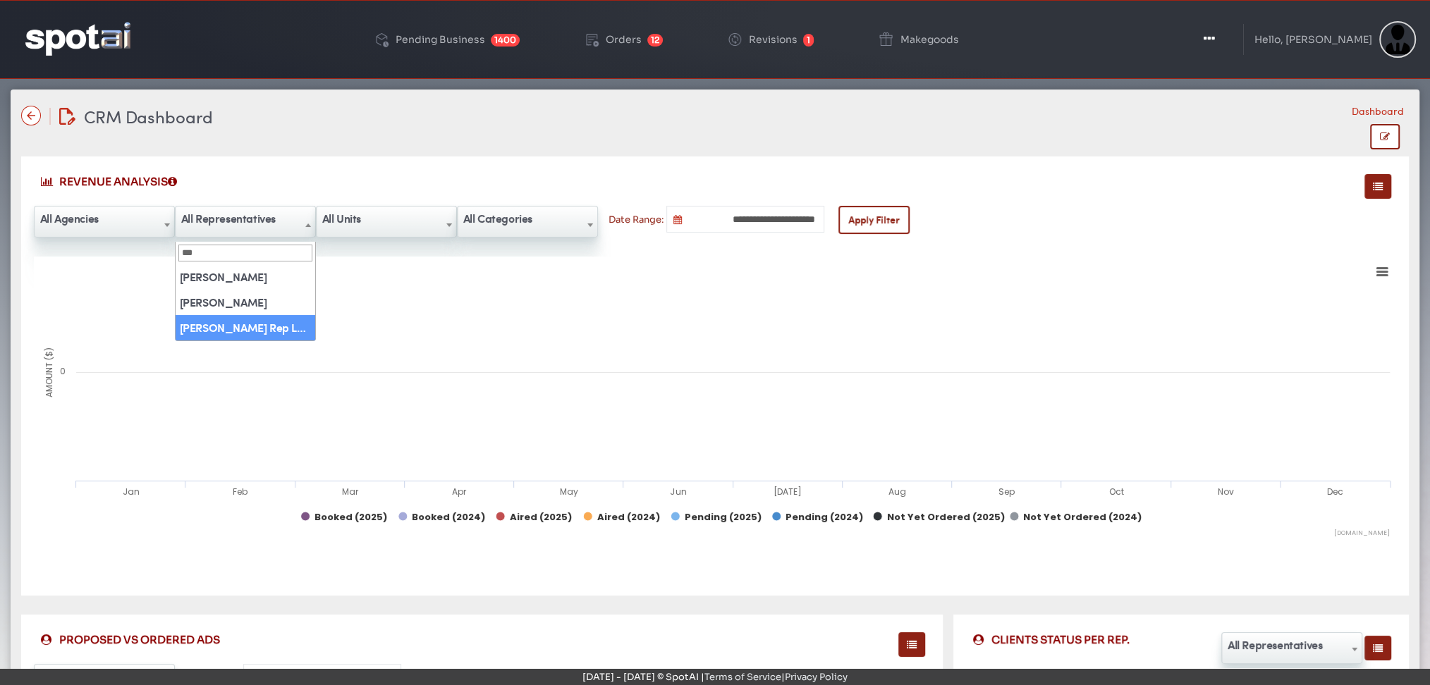
type input "***"
select select "**"
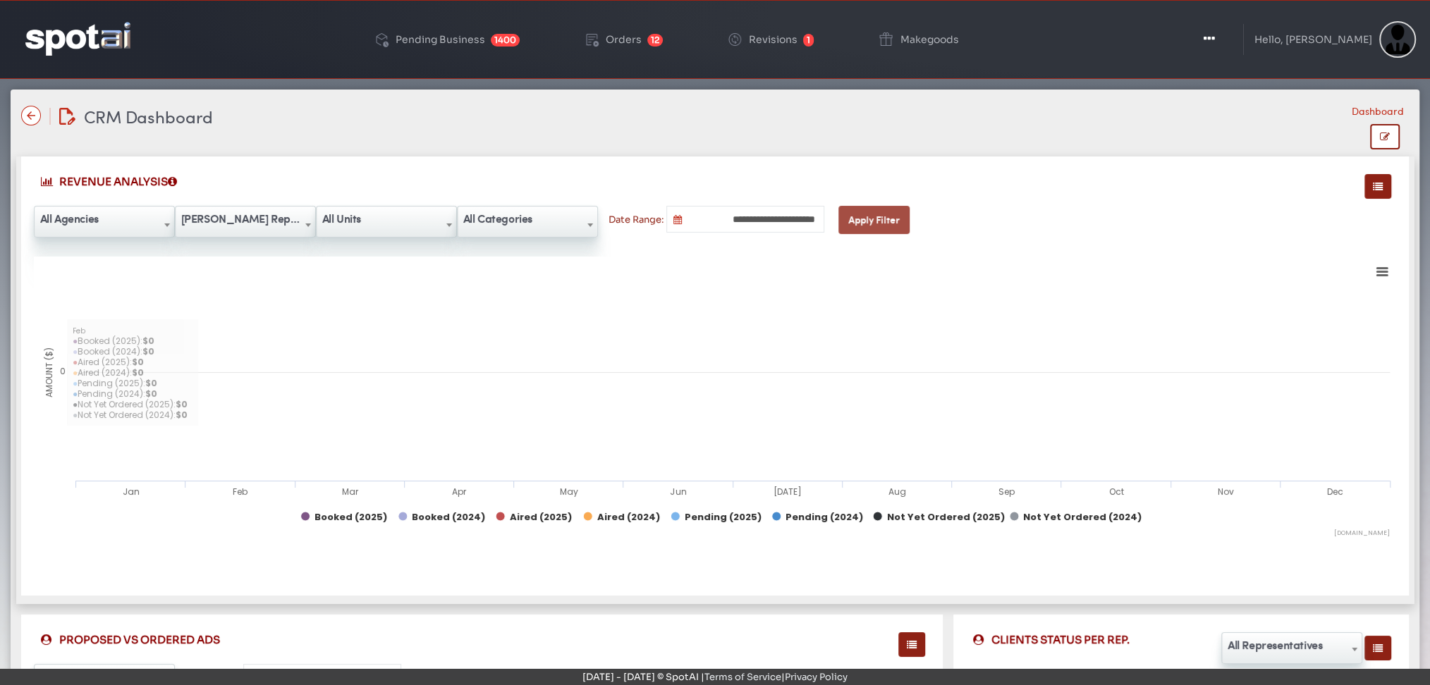
click at [873, 228] on button "Apply Filter" at bounding box center [873, 220] width 71 height 28
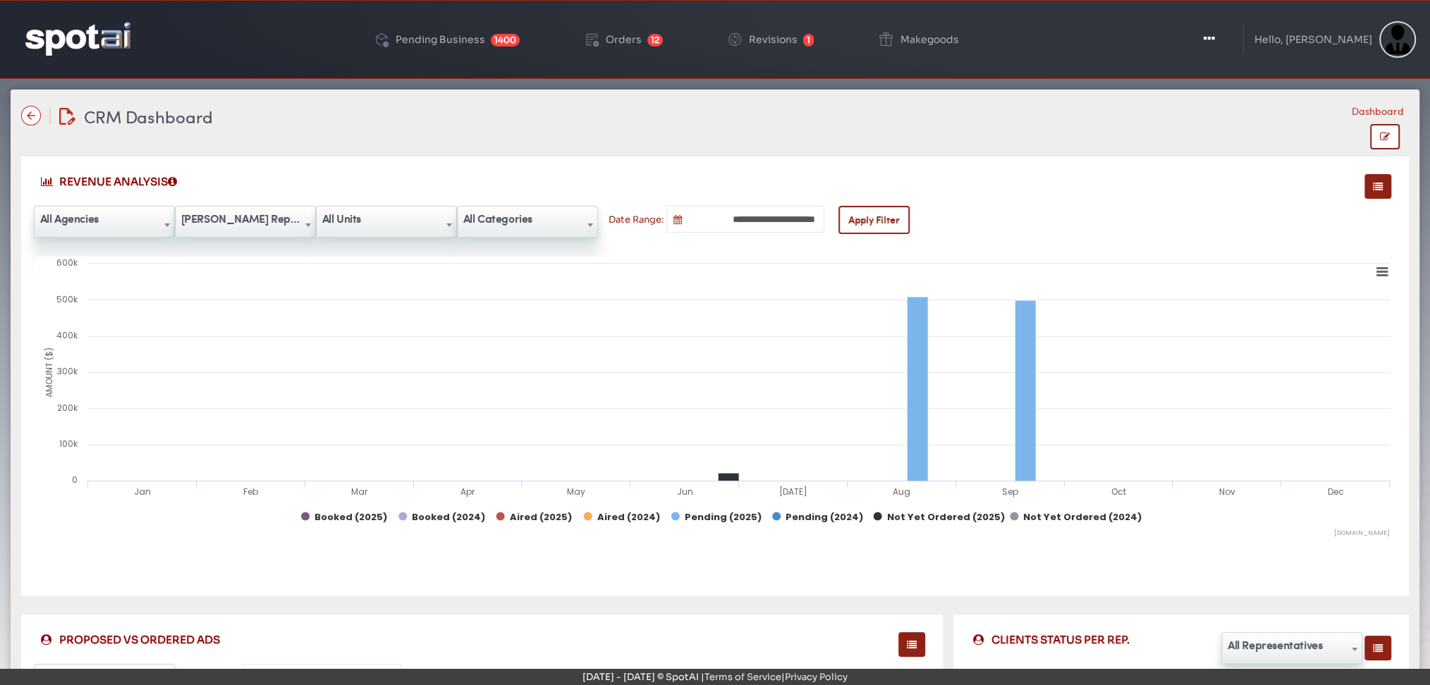
click at [78, 31] on img at bounding box center [77, 38] width 105 height 33
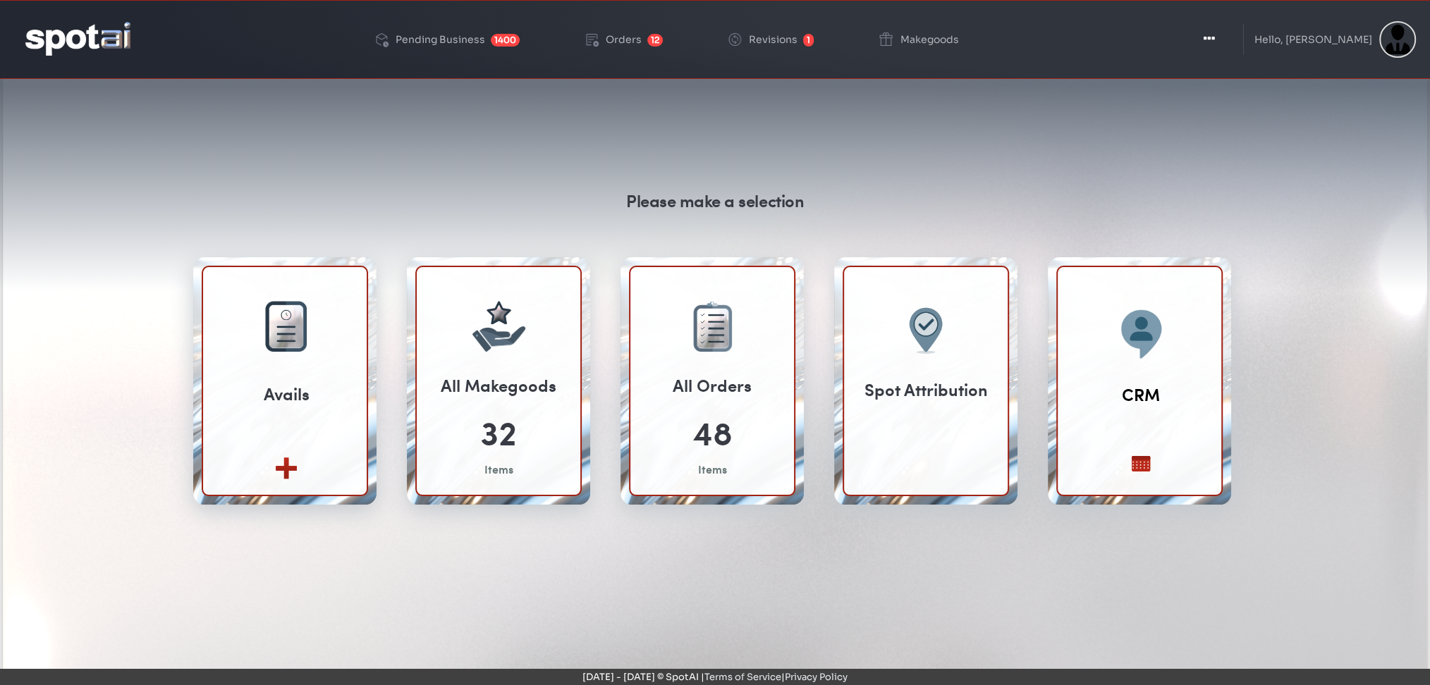
click at [52, 231] on div "Please make a selection Avails Create new View All" at bounding box center [715, 432] width 1409 height 678
